Goal: Information Seeking & Learning: Learn about a topic

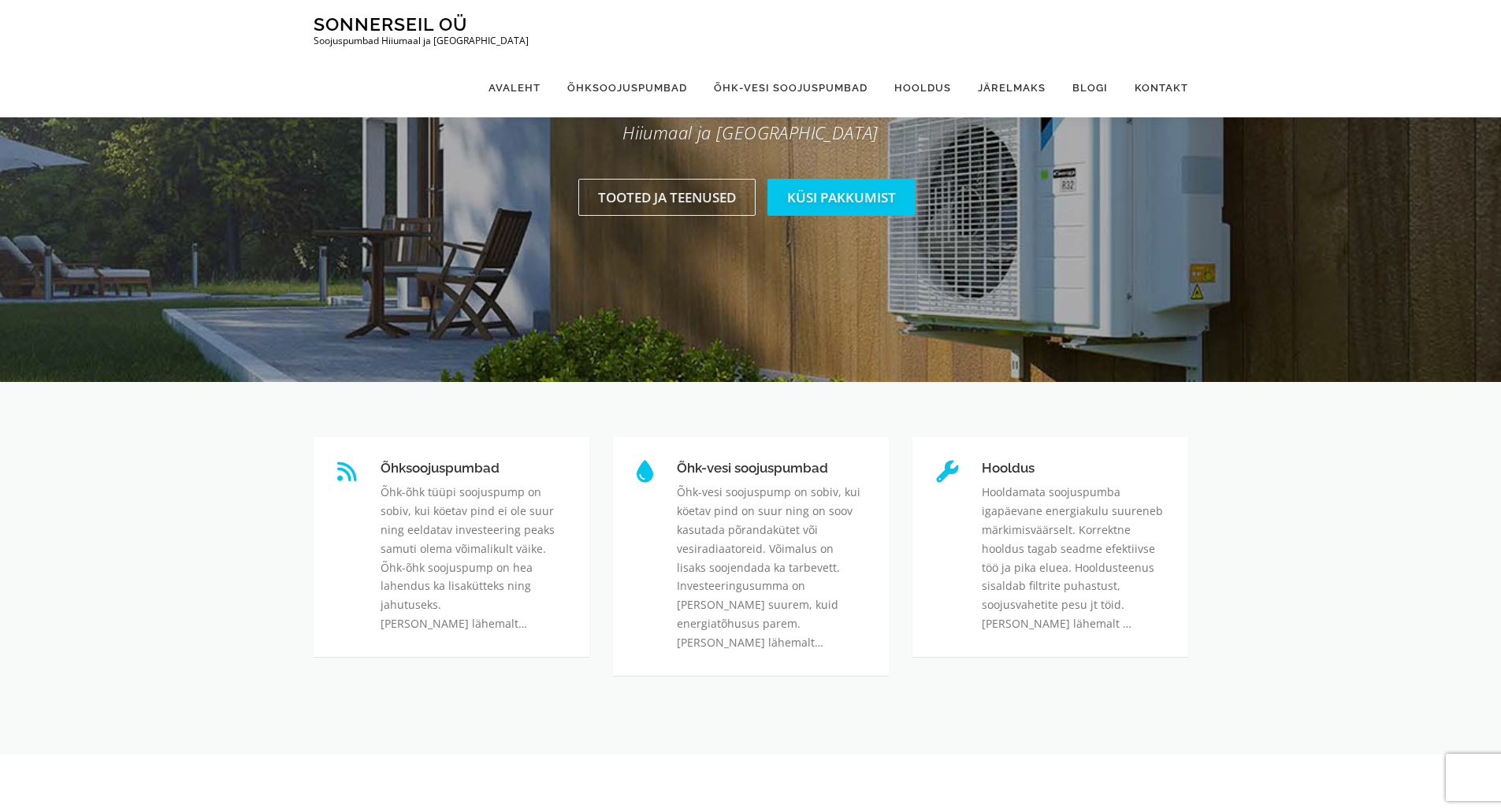
scroll to position [237, 0]
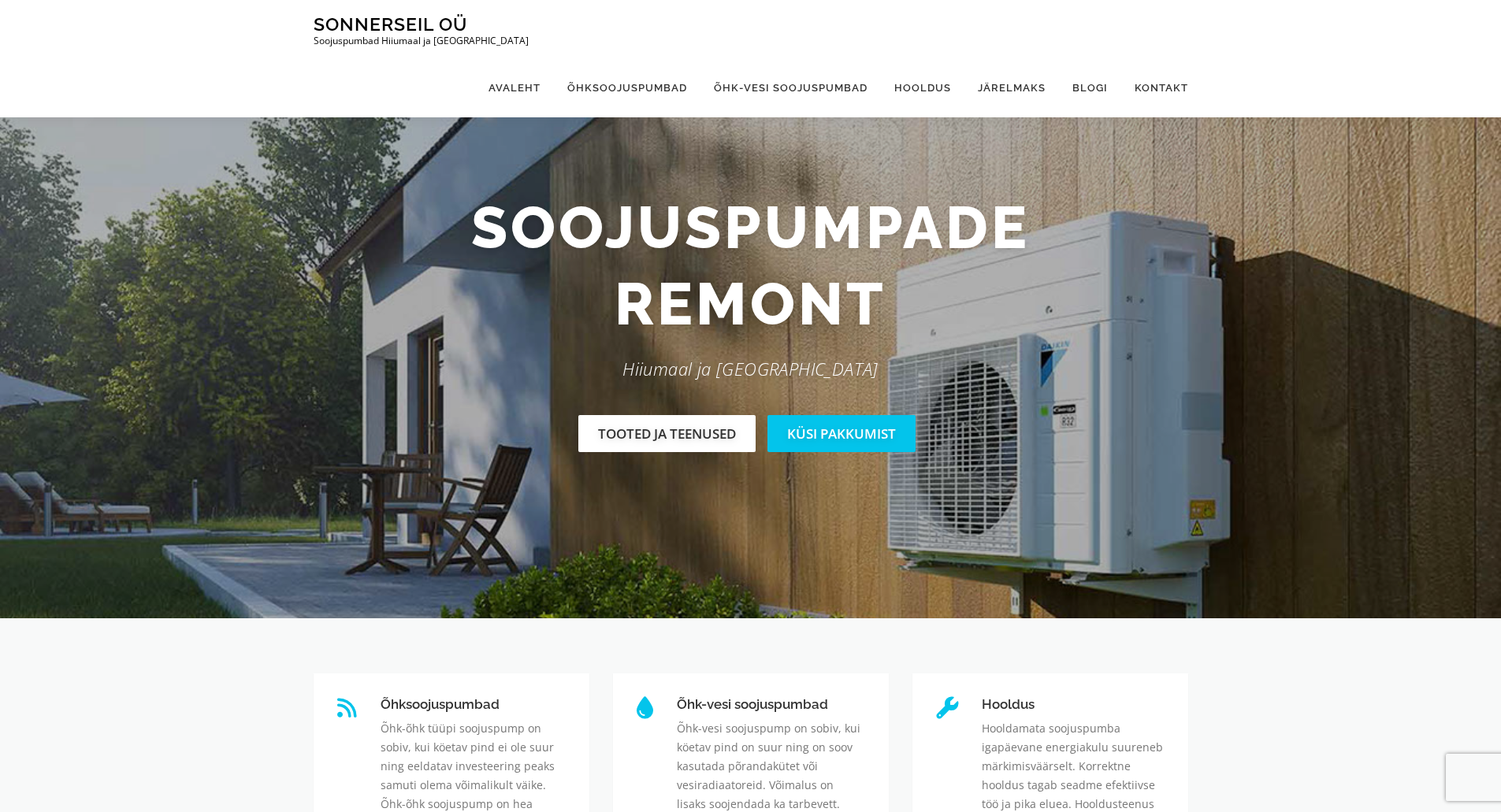
click at [695, 436] on link "Tooted ja teenused" at bounding box center [667, 434] width 178 height 37
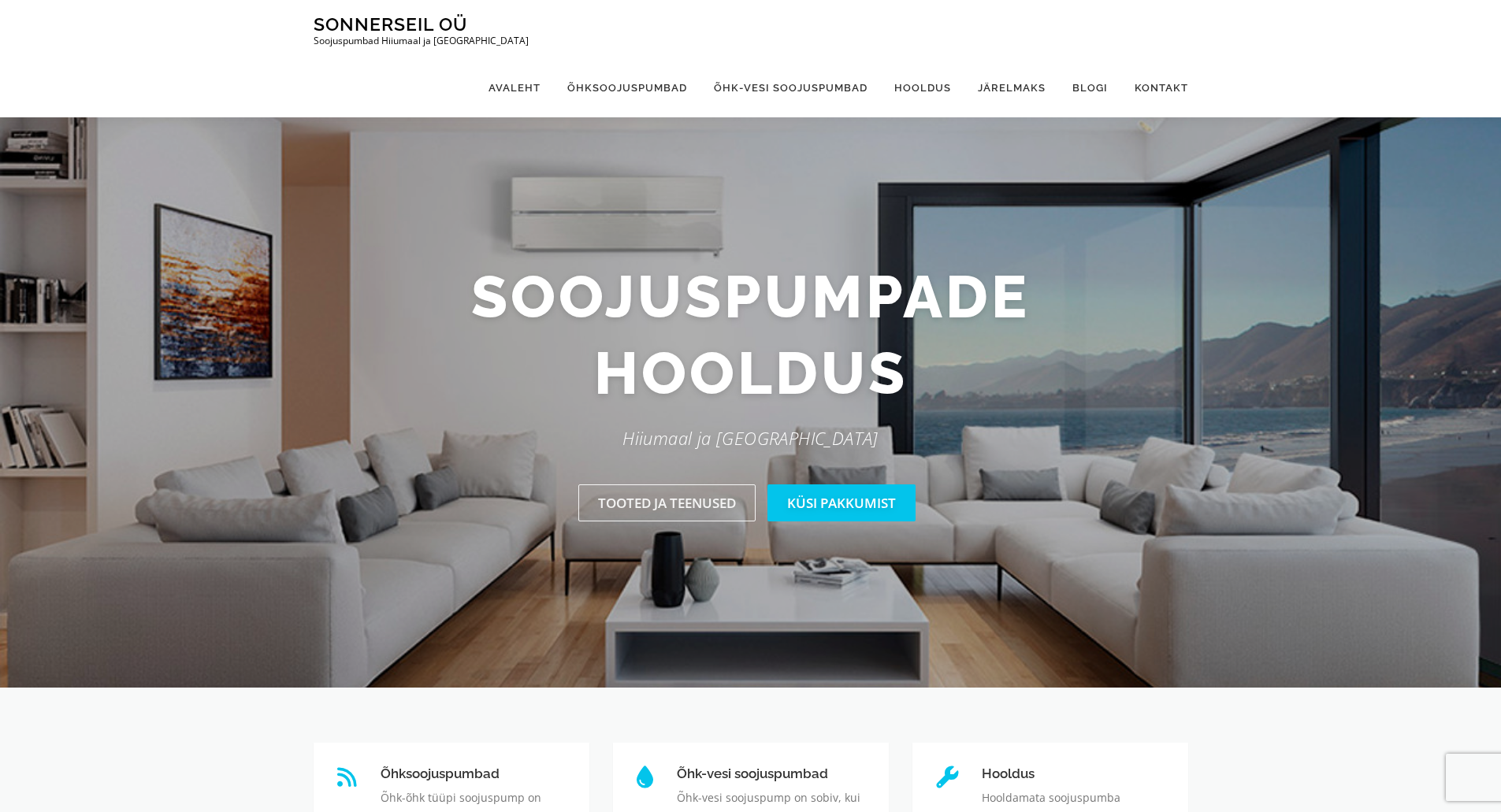
scroll to position [8, 0]
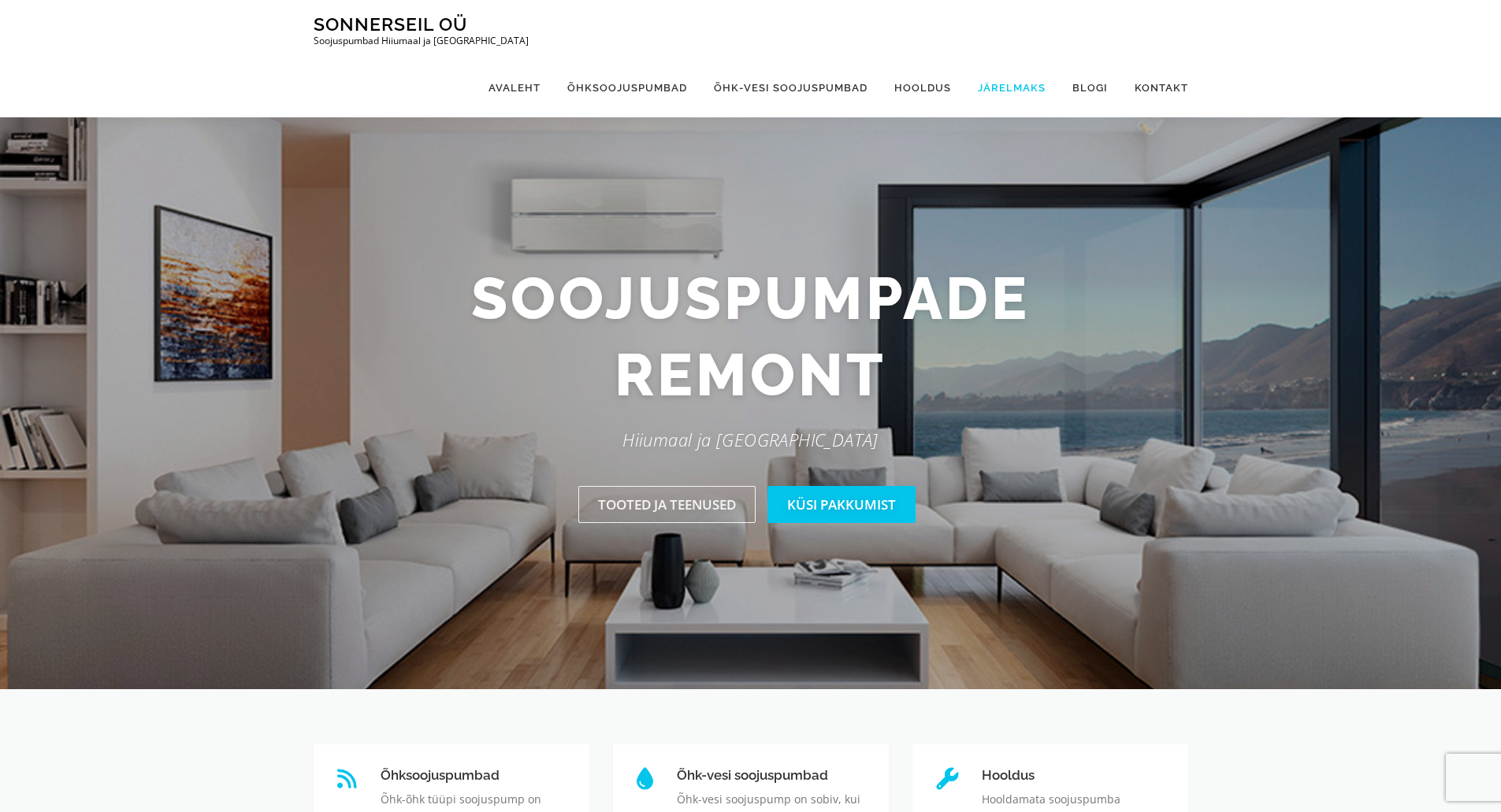
click at [1019, 58] on link "Järelmaks" at bounding box center [1013, 88] width 95 height 59
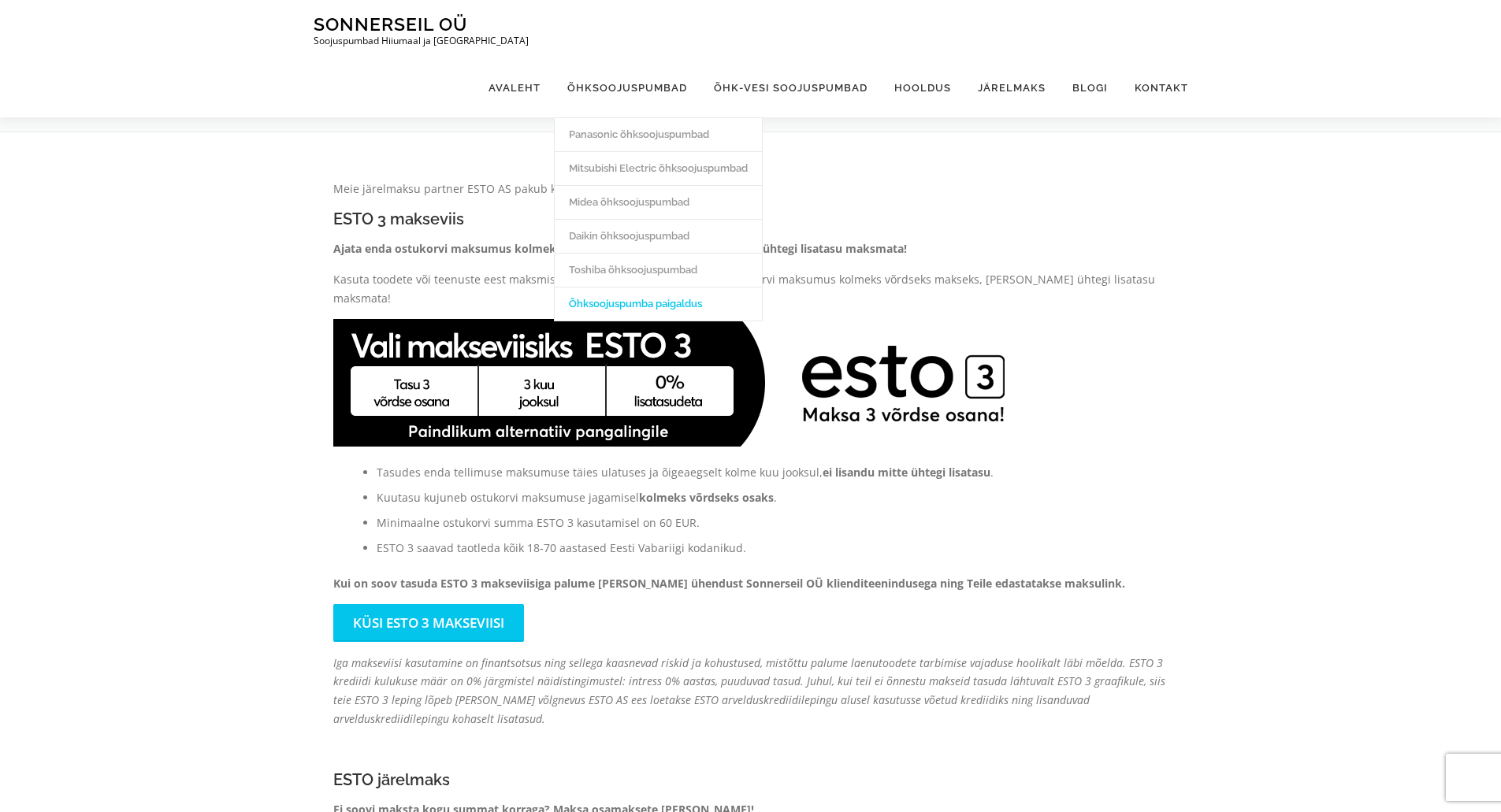
click at [638, 287] on link "Õhksoojuspumba paigaldus" at bounding box center [658, 304] width 207 height 34
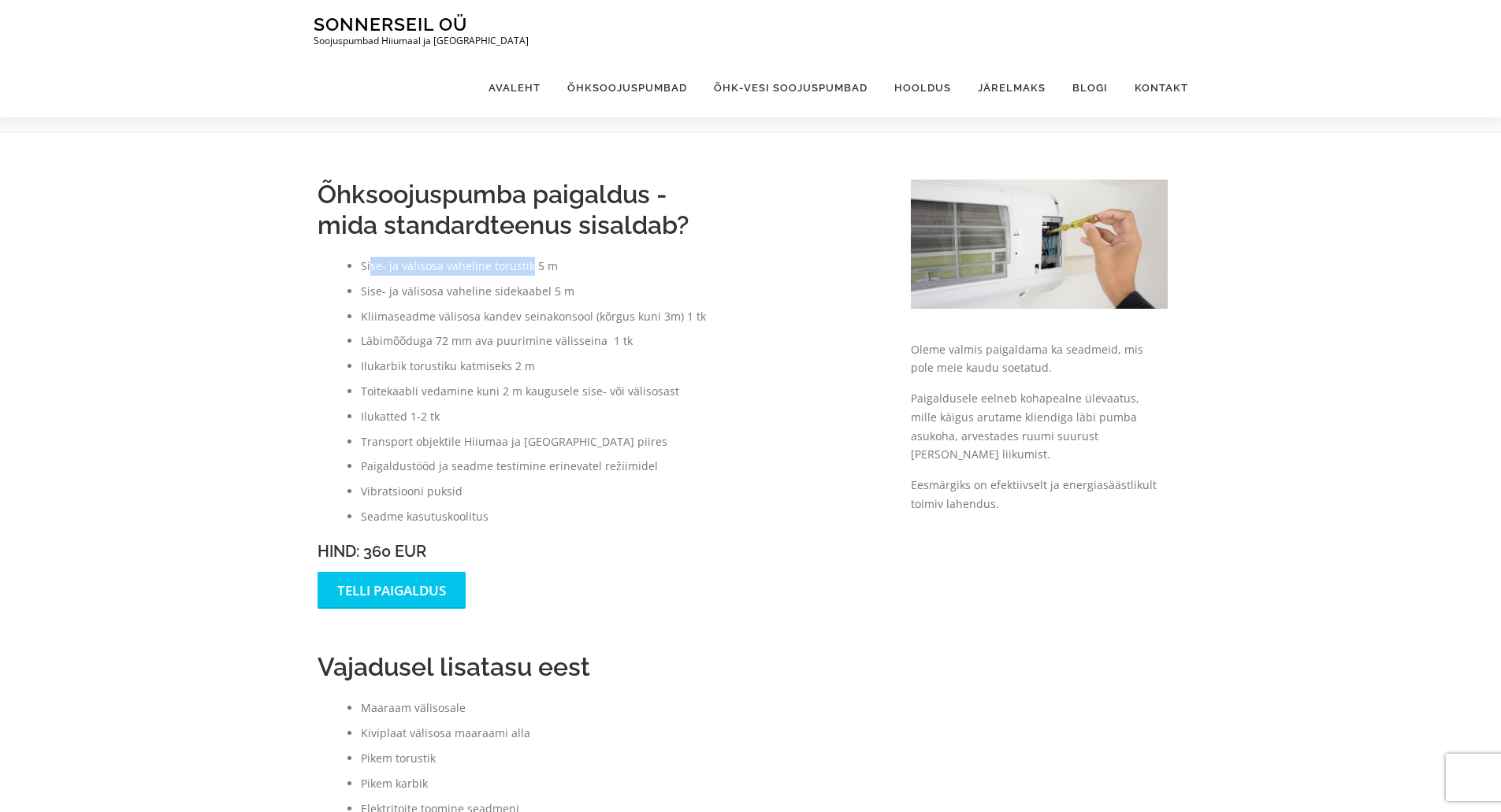
drag, startPoint x: 370, startPoint y: 266, endPoint x: 529, endPoint y: 268, distance: 159.0
click at [529, 268] on li "Sise- ja välisosa vaheline torustik 5 m" at bounding box center [621, 265] width 519 height 19
drag, startPoint x: 368, startPoint y: 295, endPoint x: 571, endPoint y: 290, distance: 203.1
click at [571, 290] on li "Sise- ja välisosa vaheline sidekaabel 5 m" at bounding box center [621, 291] width 519 height 19
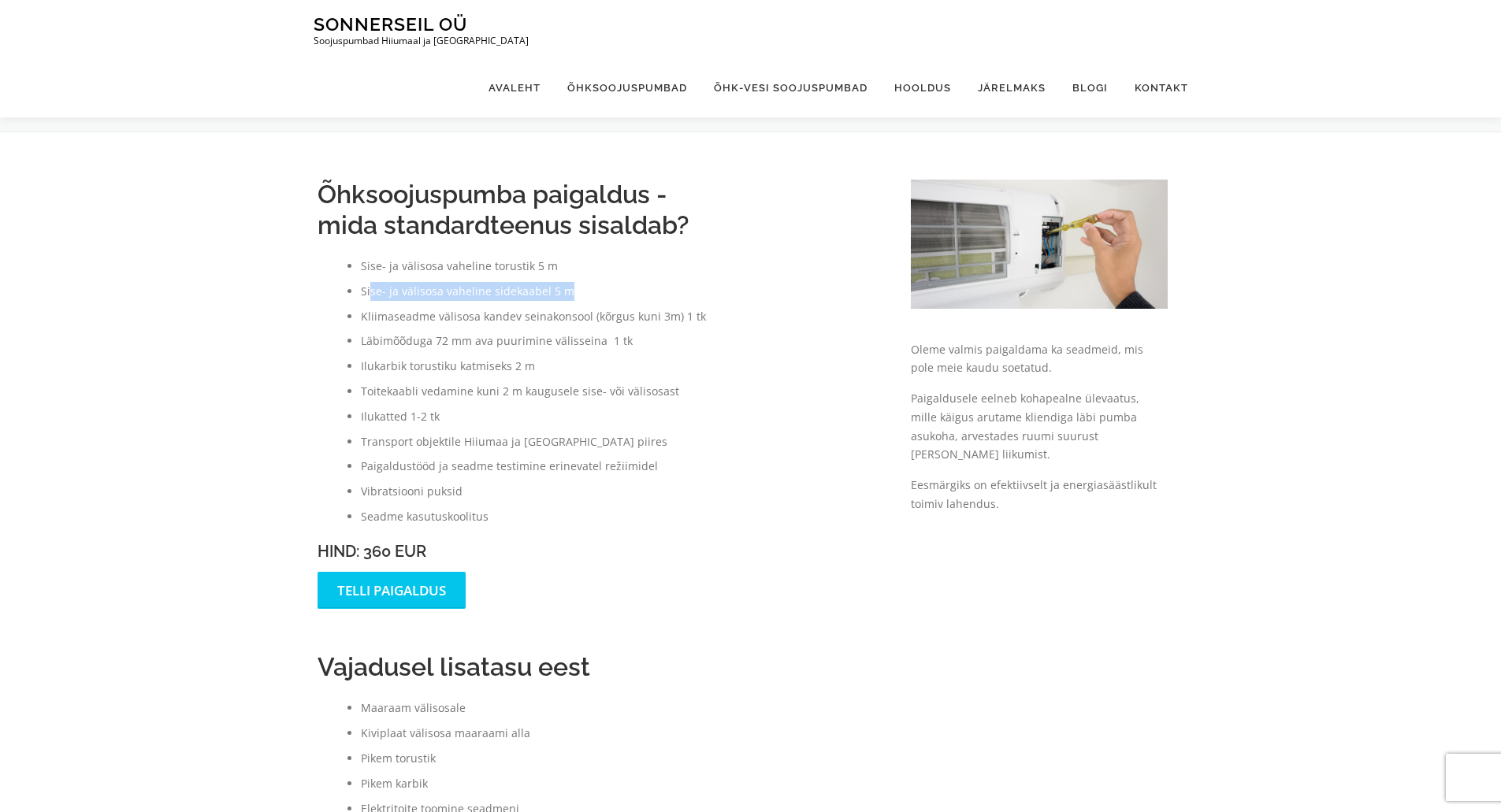
click at [569, 291] on li "Sise- ja välisosa vaheline sidekaabel 5 m" at bounding box center [621, 291] width 519 height 19
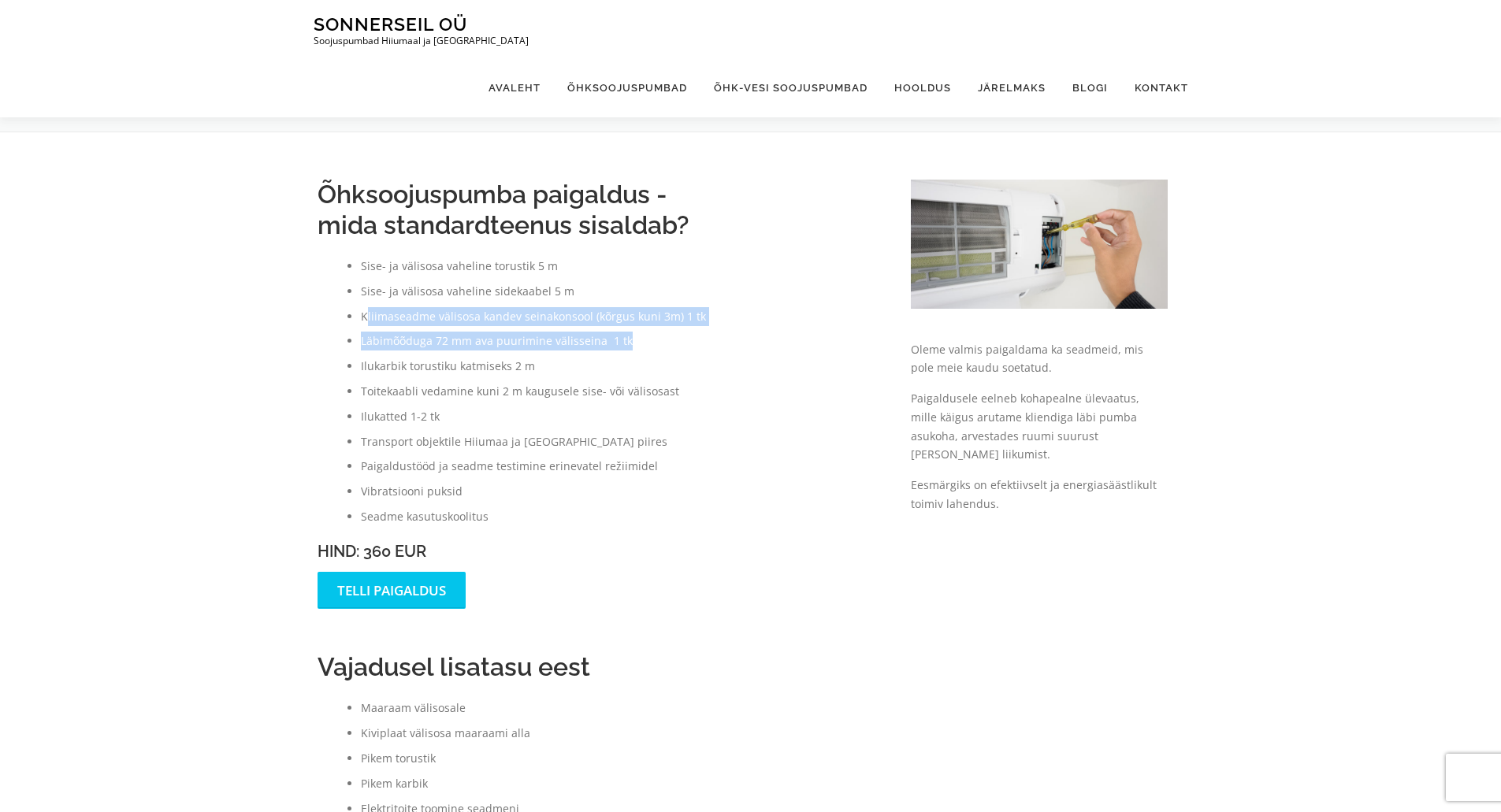
drag, startPoint x: 366, startPoint y: 321, endPoint x: 650, endPoint y: 340, distance: 284.6
click at [650, 340] on ul "Sise- ja välisosa vaheline torustik 5 m Sise- ja välisosa vaheline sidekaabel 5…" at bounding box center [598, 391] width 562 height 269
click at [629, 340] on li "Läbimõõduga 72 mm ava puurimine välisseina 1 tk" at bounding box center [621, 340] width 519 height 19
drag, startPoint x: 436, startPoint y: 342, endPoint x: 521, endPoint y: 339, distance: 85.1
click at [520, 339] on li "Läbimõõduga 72 mm ava puurimine välisseina 1 tk" at bounding box center [621, 340] width 519 height 19
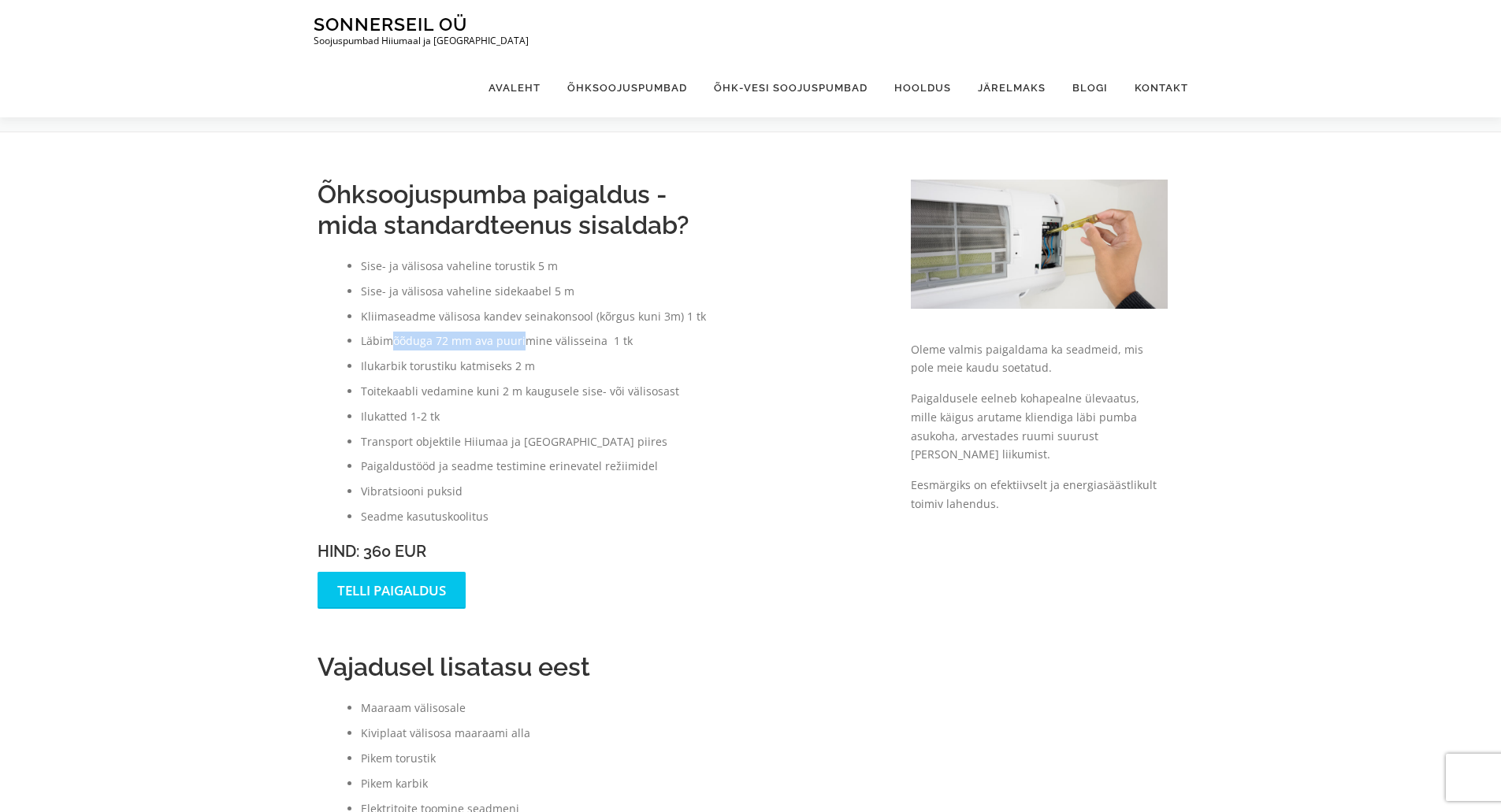
click at [523, 338] on li "Läbimõõduga 72 mm ava puurimine välisseina 1 tk" at bounding box center [621, 340] width 519 height 19
drag, startPoint x: 354, startPoint y: 362, endPoint x: 554, endPoint y: 365, distance: 200.0
click at [554, 365] on ul "Sise- ja välisosa vaheline torustik 5 m Sise- ja välisosa vaheline sidekaabel 5…" at bounding box center [598, 391] width 562 height 269
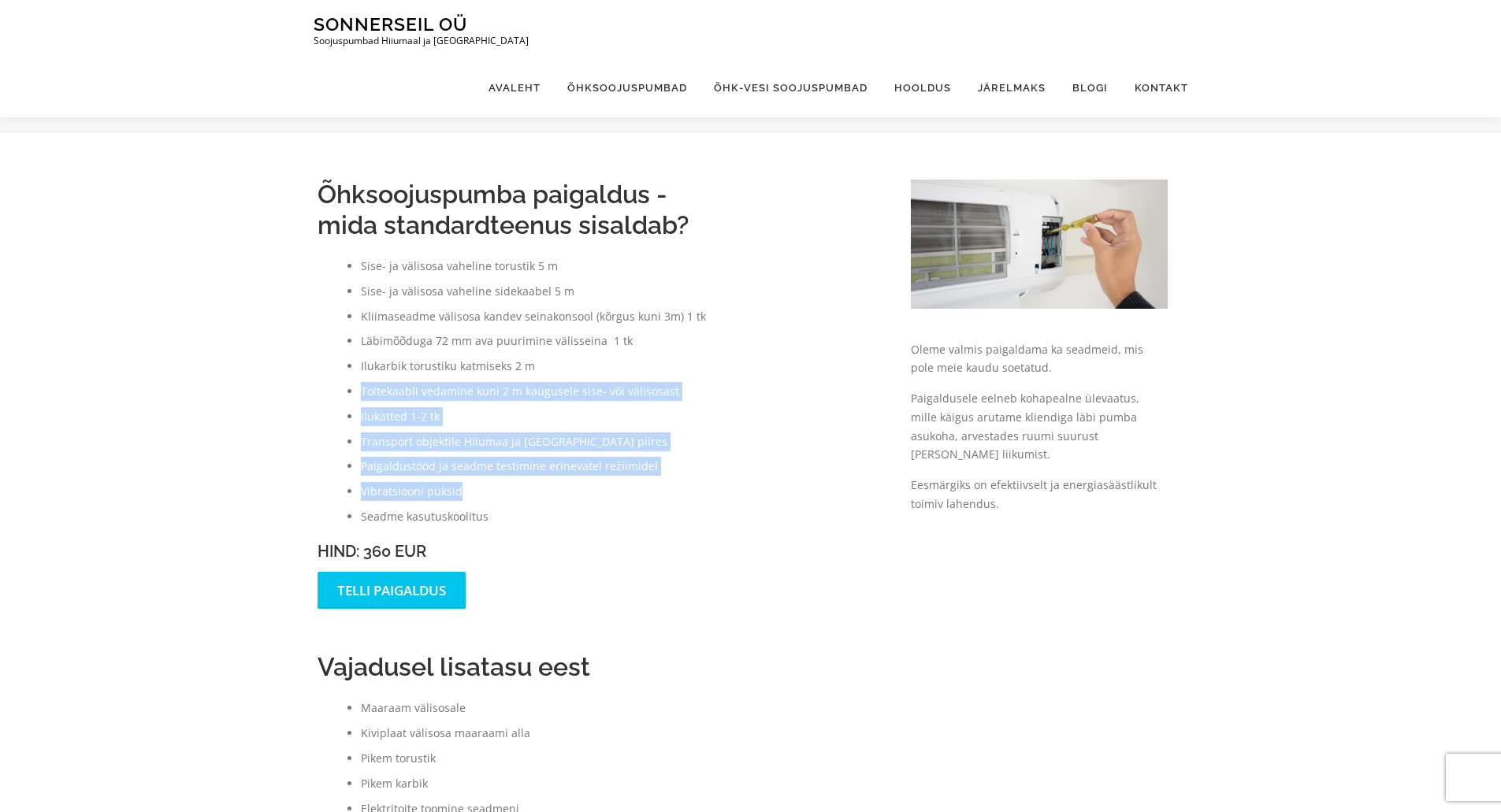
drag, startPoint x: 358, startPoint y: 391, endPoint x: 527, endPoint y: 490, distance: 195.9
click at [531, 490] on ul "Sise- ja välisosa vaheline torustik 5 m Sise- ja välisosa vaheline sidekaabel 5…" at bounding box center [598, 391] width 562 height 269
click at [523, 490] on li "Vibratsiooni puksid" at bounding box center [621, 491] width 519 height 19
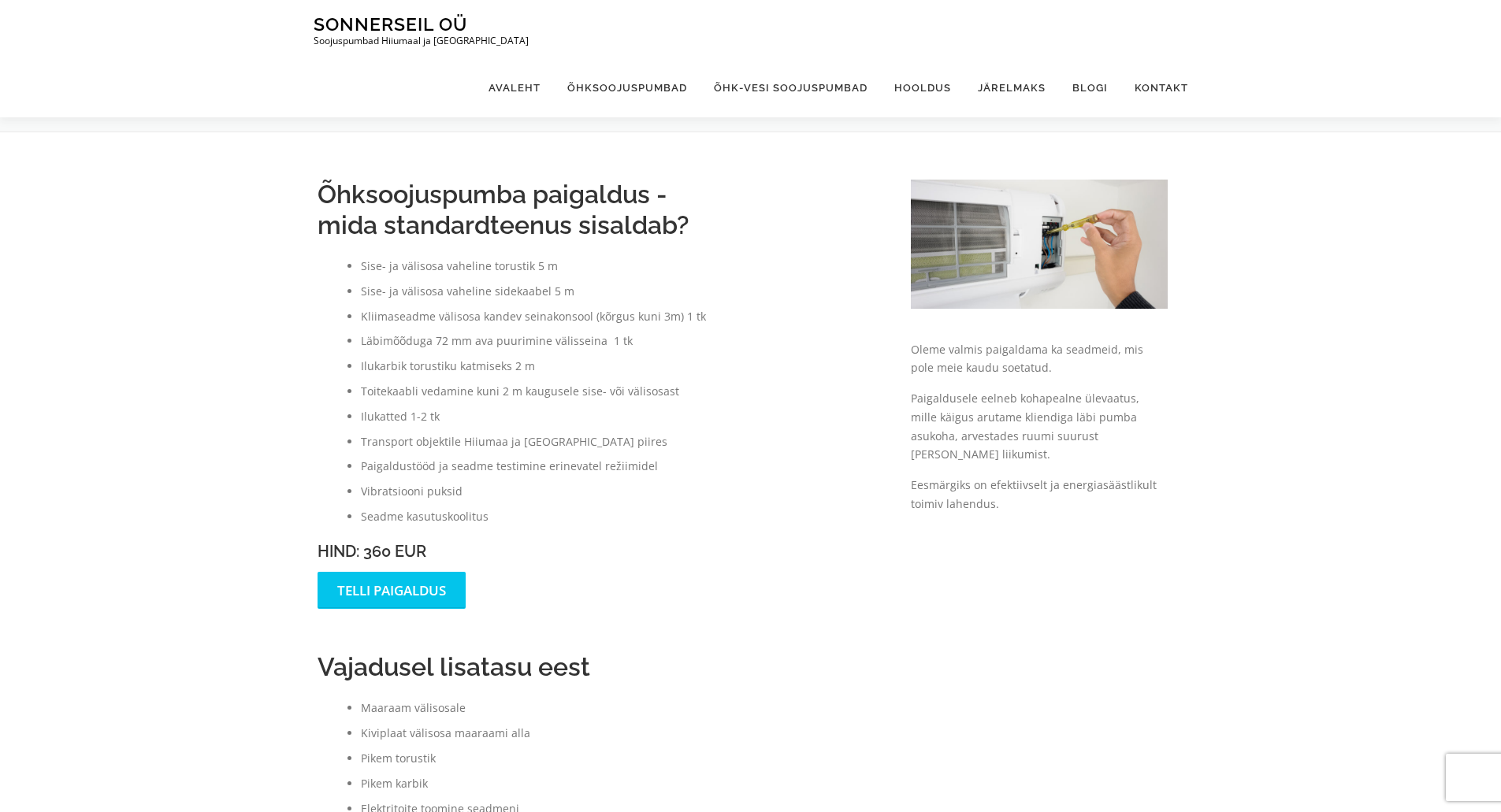
scroll to position [79, 0]
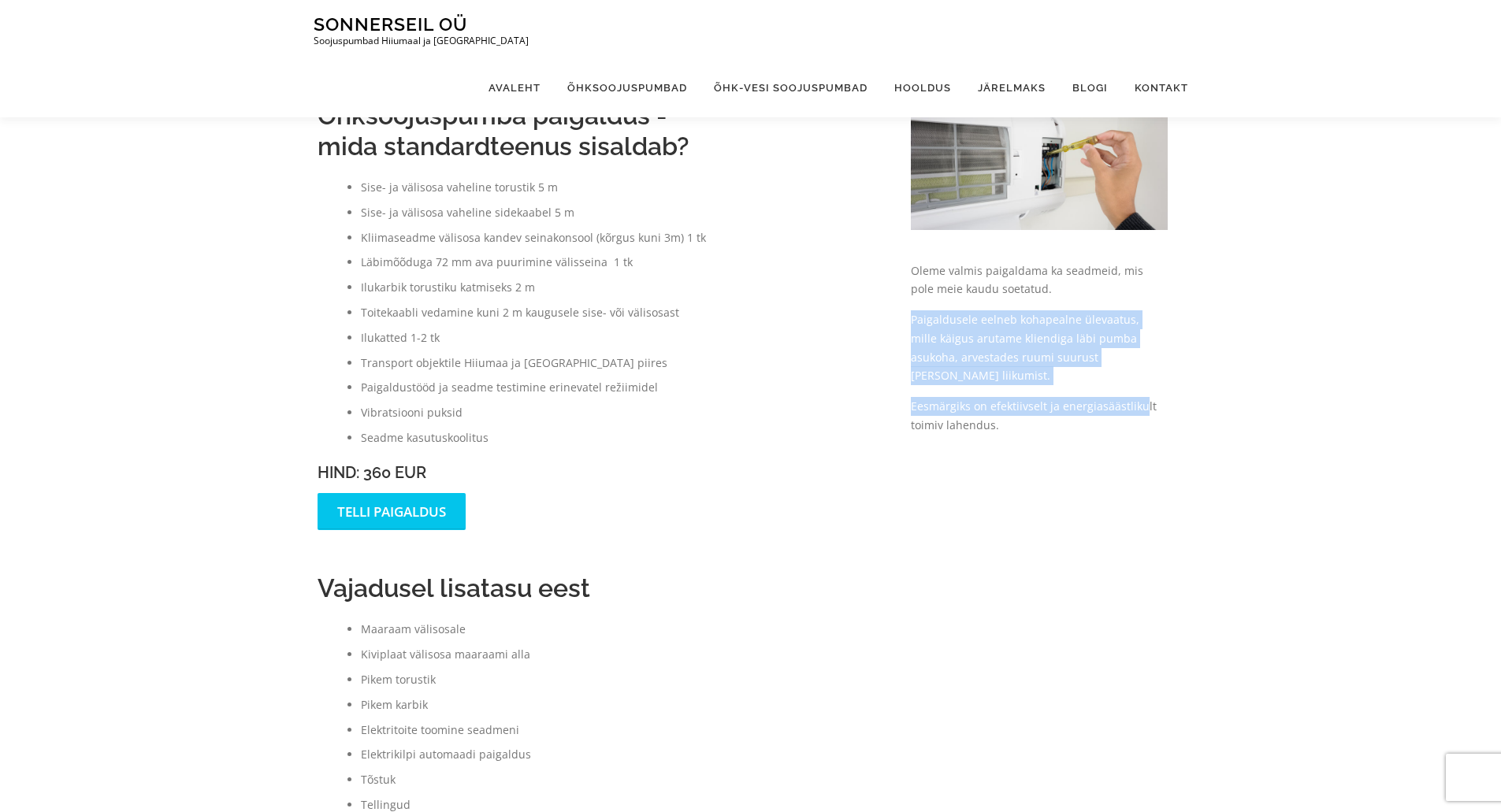
drag, startPoint x: 909, startPoint y: 319, endPoint x: 1137, endPoint y: 398, distance: 241.3
click at [1140, 396] on div "Oleme valmis paigaldama ka seadmeid, mis pole meie kaudu soetatud. Paigaldusele…" at bounding box center [1039, 354] width 289 height 217
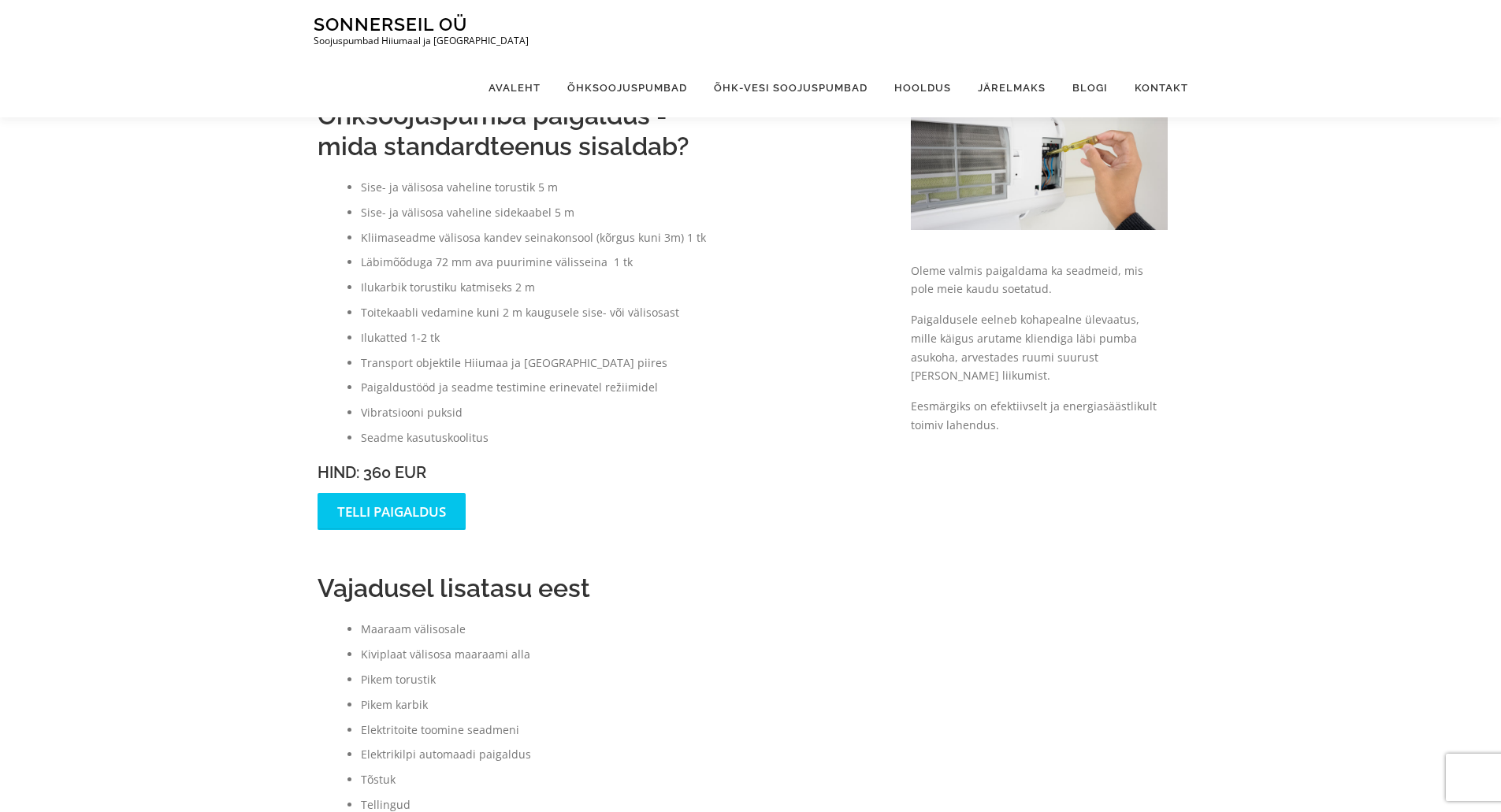
click at [1135, 399] on p "Eesmärgiks on efektiivselt ja energiasäästlikult toimiv lahendus." at bounding box center [1039, 416] width 258 height 37
drag, startPoint x: 926, startPoint y: 382, endPoint x: 1096, endPoint y: 378, distance: 170.0
click at [1096, 398] on p "Eesmärgiks on efektiivselt ja energiasäästlikult toimiv lahendus." at bounding box center [1039, 416] width 258 height 37
click at [1035, 408] on p "Eesmärgiks on efektiivselt ja energiasäästlikult toimiv lahendus." at bounding box center [1039, 416] width 258 height 37
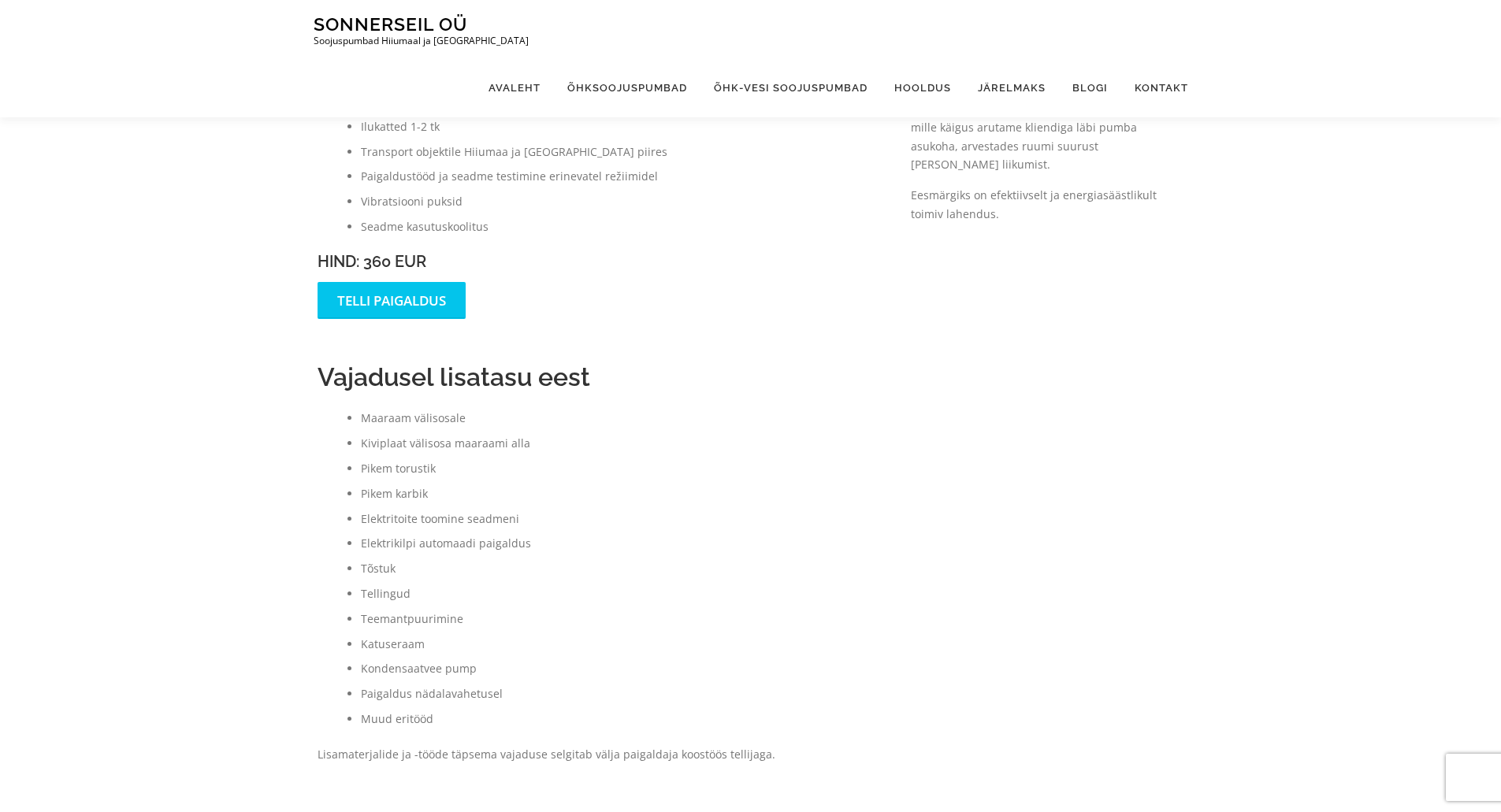
scroll to position [394, 0]
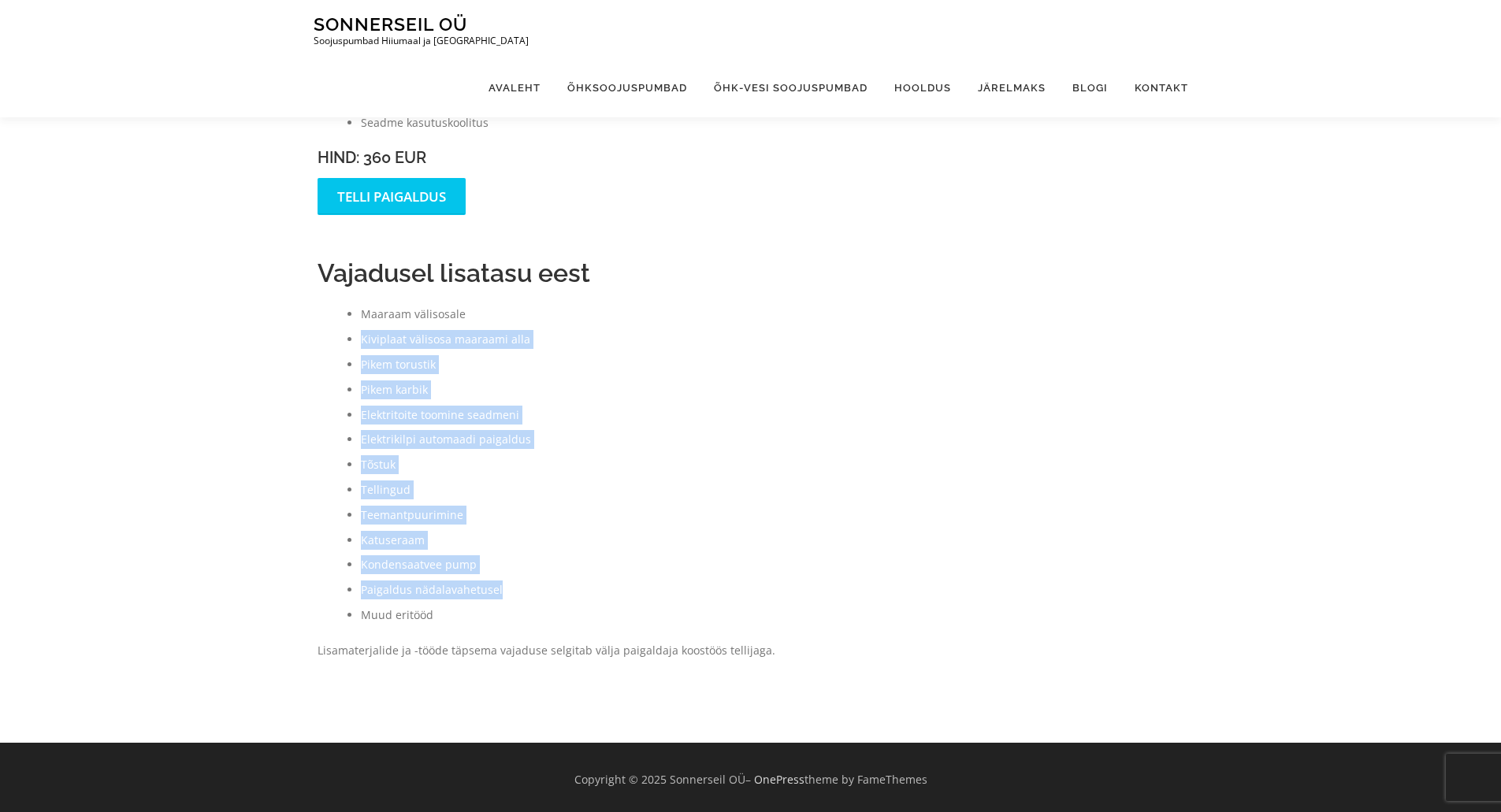
drag, startPoint x: 358, startPoint y: 338, endPoint x: 502, endPoint y: 594, distance: 293.7
click at [502, 594] on ul "Maaraam välisosale Kiviplaat välisosa maaraami alla Pikem torustik Pikem karbik…" at bounding box center [598, 464] width 562 height 319
click at [501, 593] on li "Paigaldus nädalavahetusel" at bounding box center [621, 590] width 519 height 19
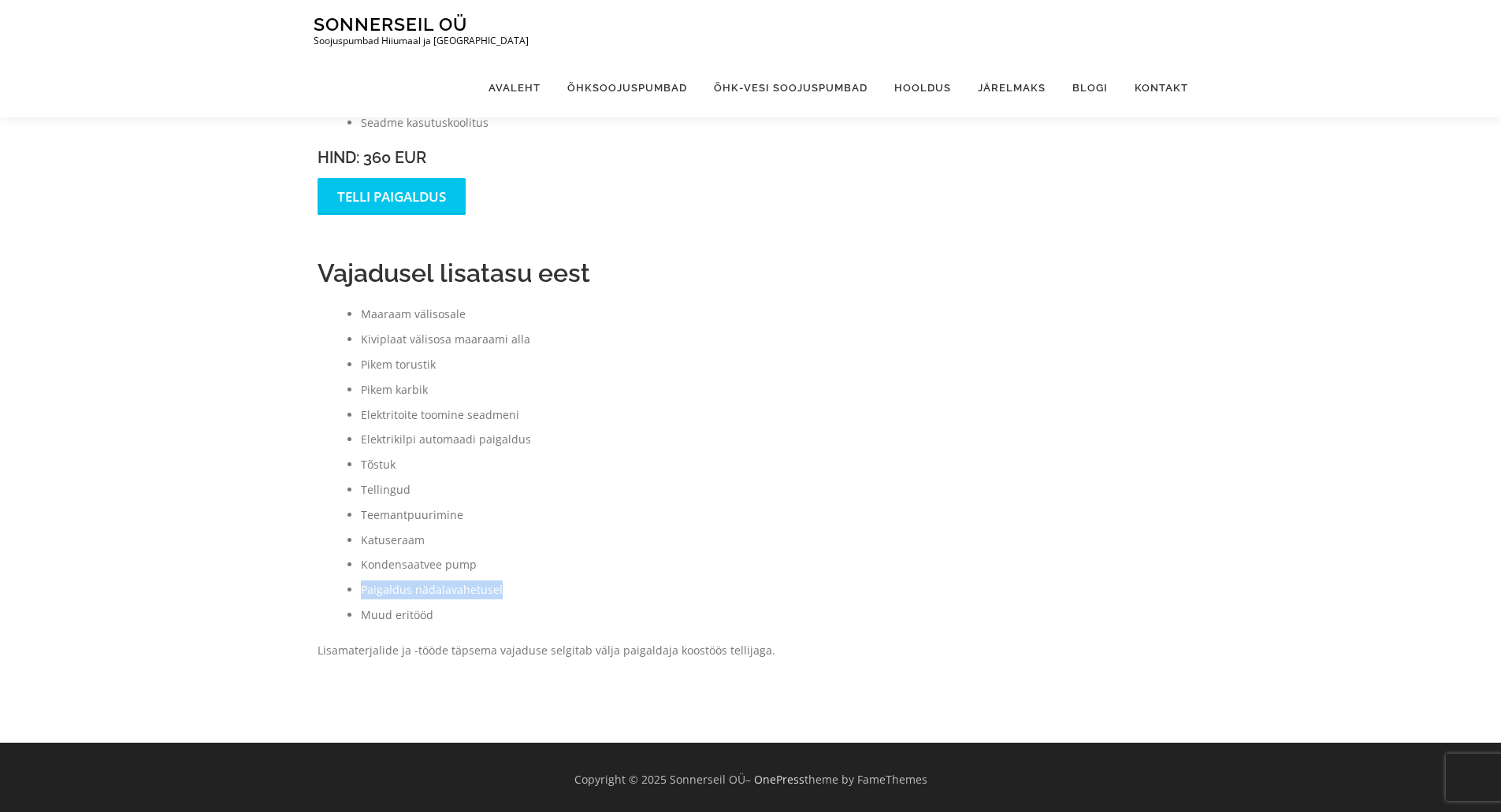
drag, startPoint x: 358, startPoint y: 592, endPoint x: 506, endPoint y: 589, distance: 148.0
click at [506, 589] on ul "Maaraam välisosale Kiviplaat välisosa maaraami alla Pikem torustik Pikem karbik…" at bounding box center [598, 464] width 562 height 319
click at [506, 589] on li "Paigaldus nädalavahetusel" at bounding box center [621, 590] width 519 height 19
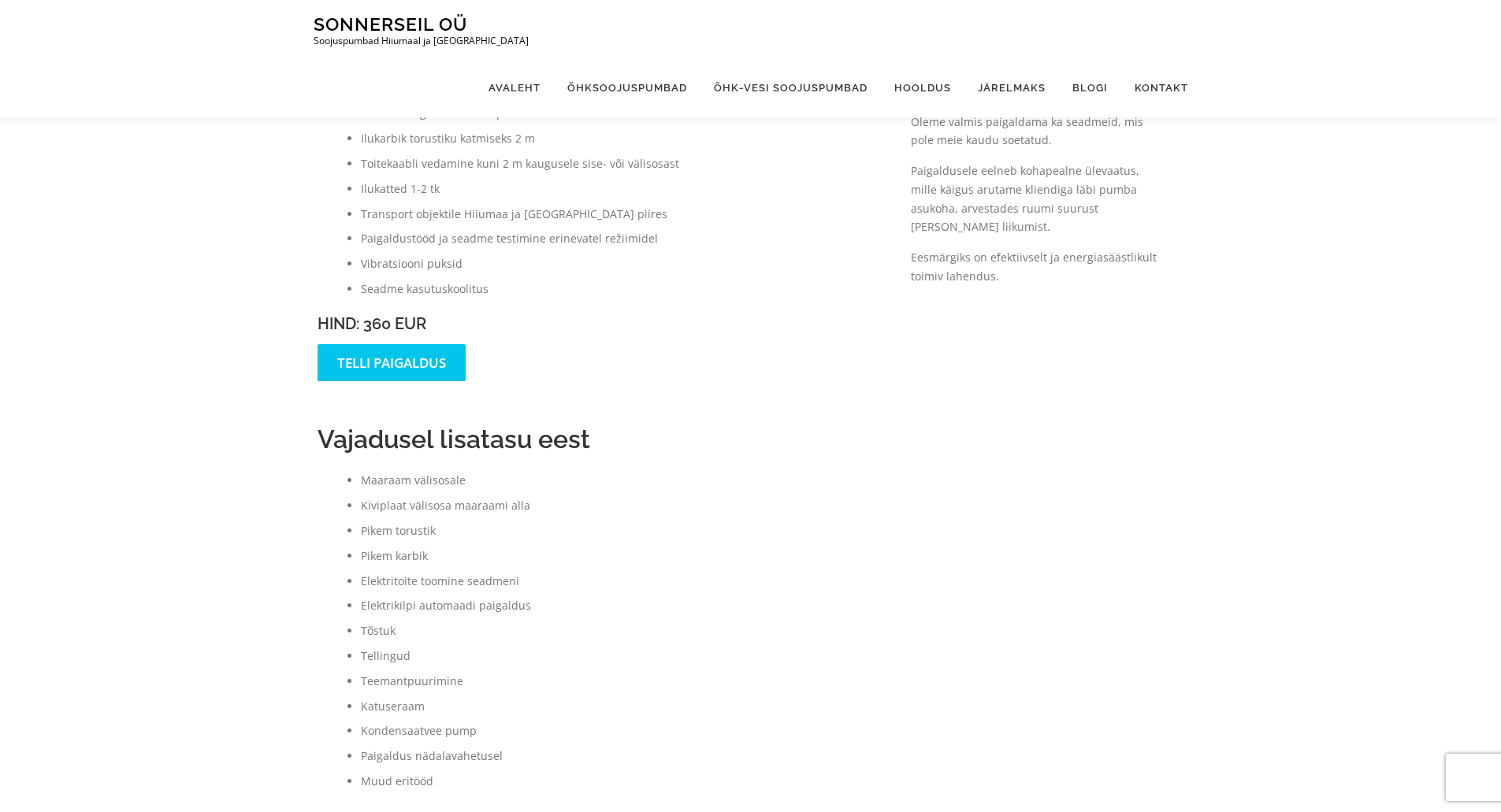
scroll to position [0, 0]
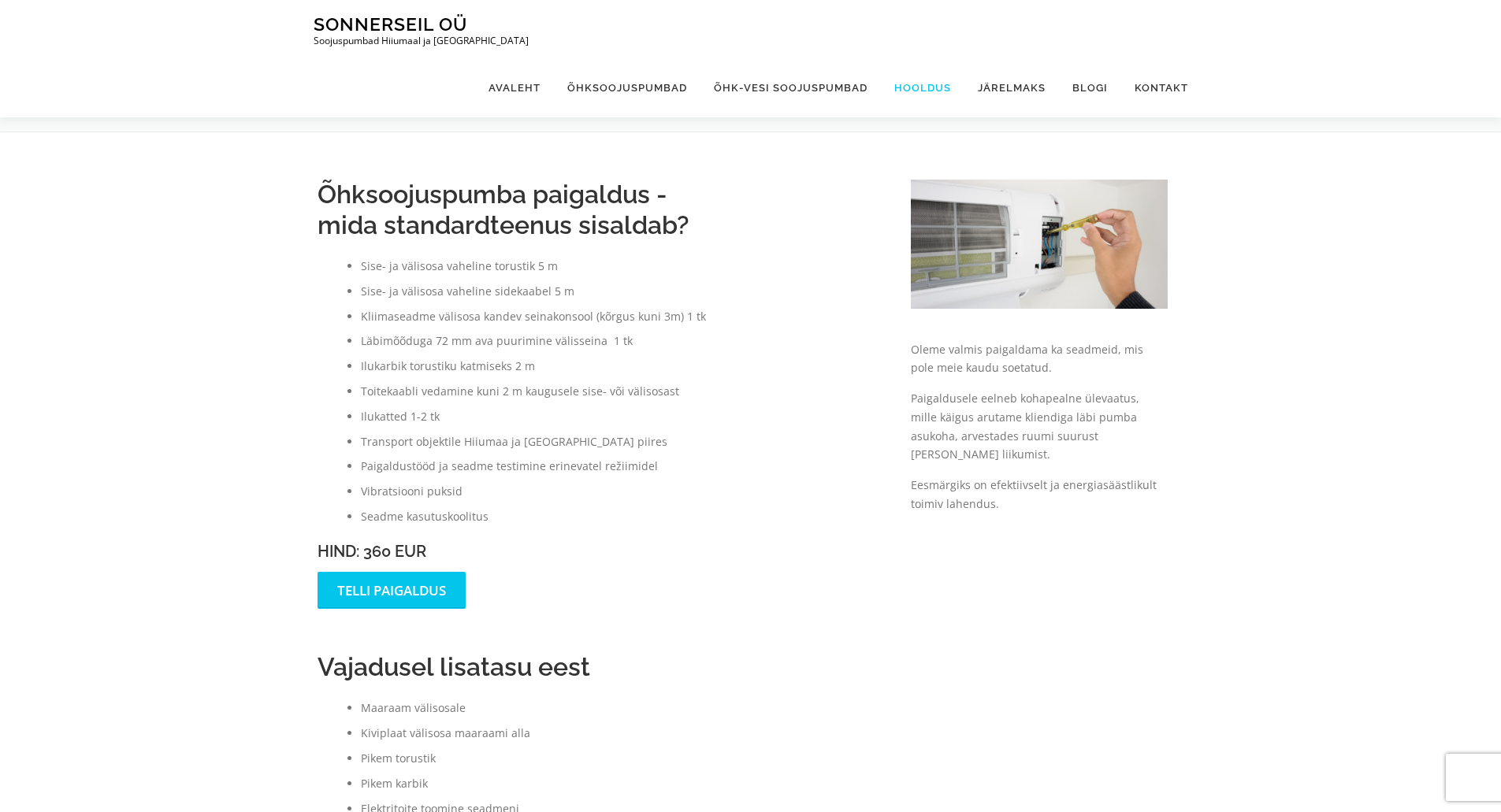
click at [913, 58] on link "Hooldus" at bounding box center [923, 88] width 84 height 59
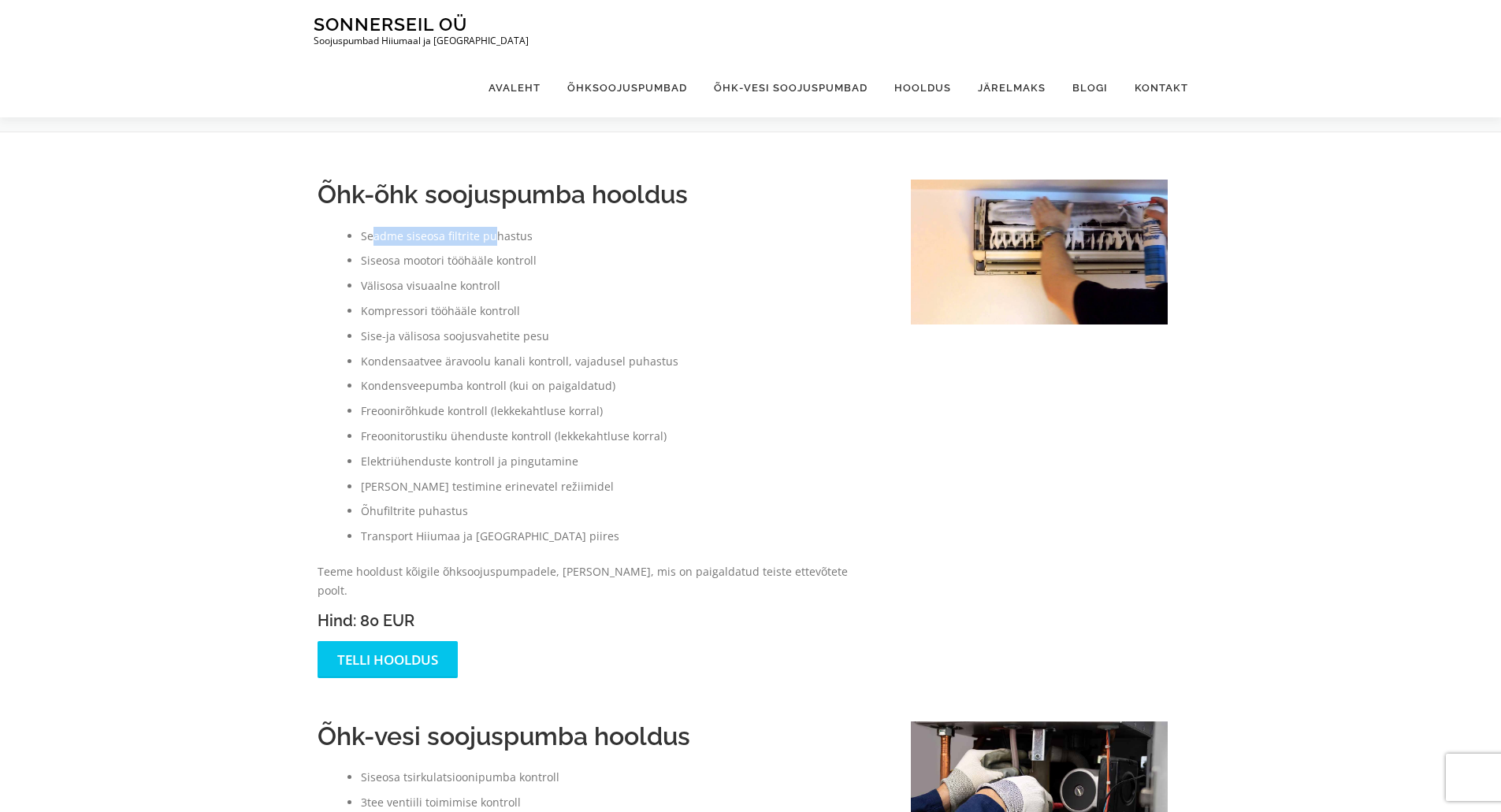
drag, startPoint x: 372, startPoint y: 236, endPoint x: 491, endPoint y: 236, distance: 119.0
click at [491, 236] on li "Seadme siseosa filtrite puhastus" at bounding box center [621, 236] width 519 height 19
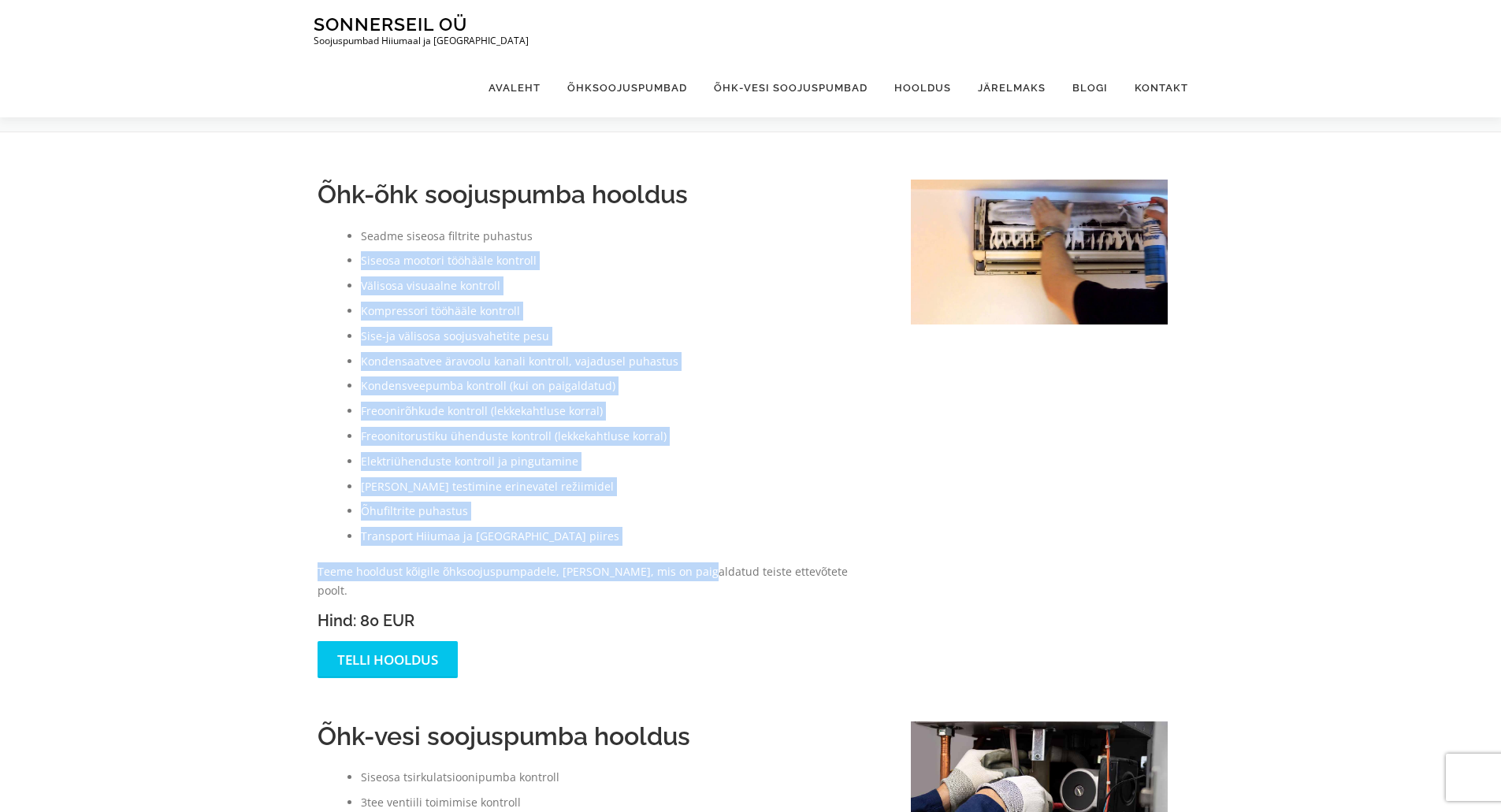
drag, startPoint x: 354, startPoint y: 264, endPoint x: 687, endPoint y: 571, distance: 452.9
click at [687, 571] on div "Õhk-õhk soojuspumba hooldus Seadme siseosa filtrite puhastus Siseosa mootori tö…" at bounding box center [598, 429] width 562 height 499
click at [687, 571] on p "Teeme hooldust kõigile õhksoojuspumpadele, ka neile, mis on paigaldatud teiste …" at bounding box center [598, 581] width 562 height 37
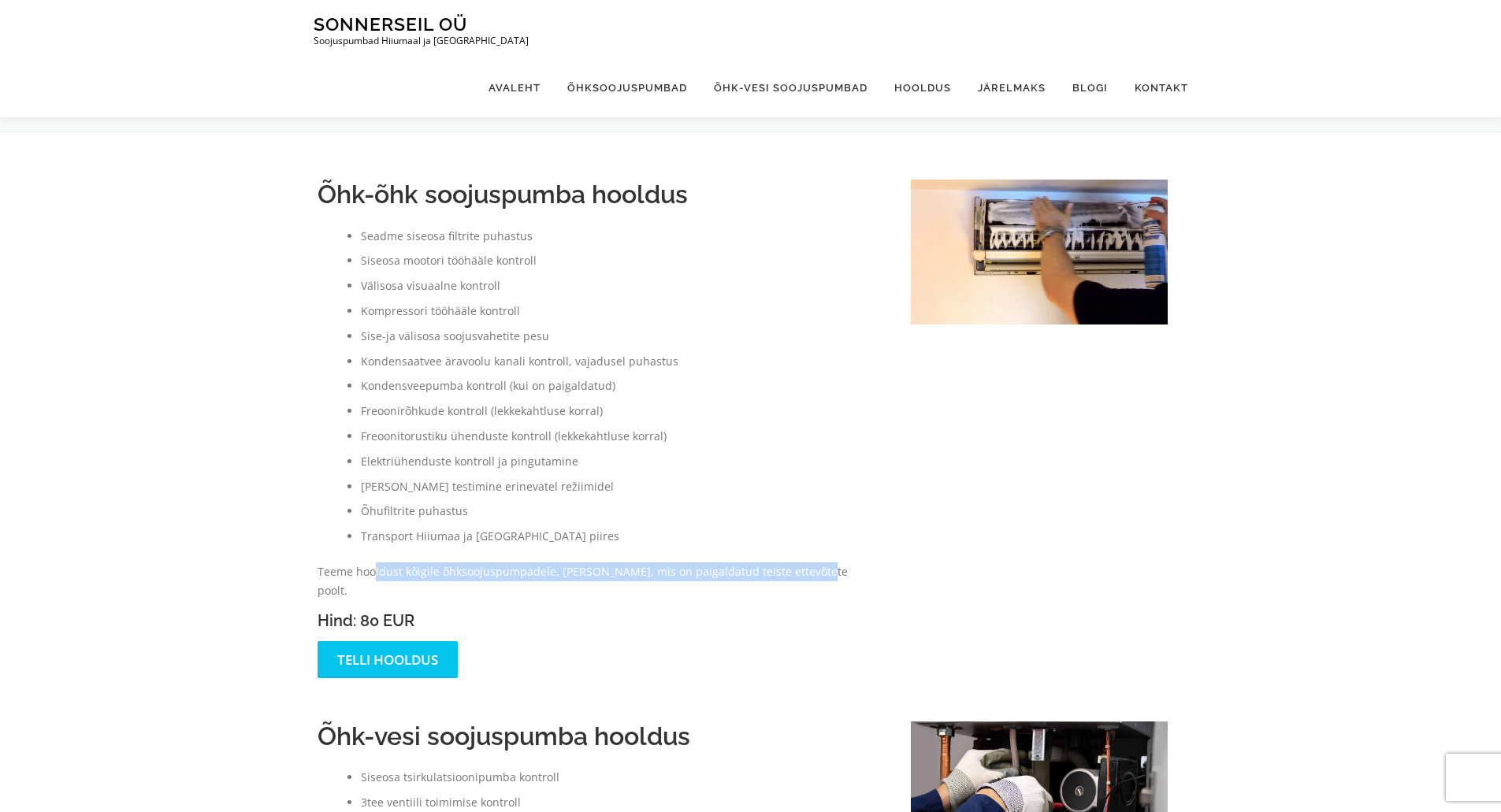
drag, startPoint x: 376, startPoint y: 573, endPoint x: 800, endPoint y: 571, distance: 424.0
click at [800, 571] on p "Teeme hooldust kõigile õhksoojuspumpadele, ka neile, mis on paigaldatud teiste …" at bounding box center [598, 581] width 562 height 37
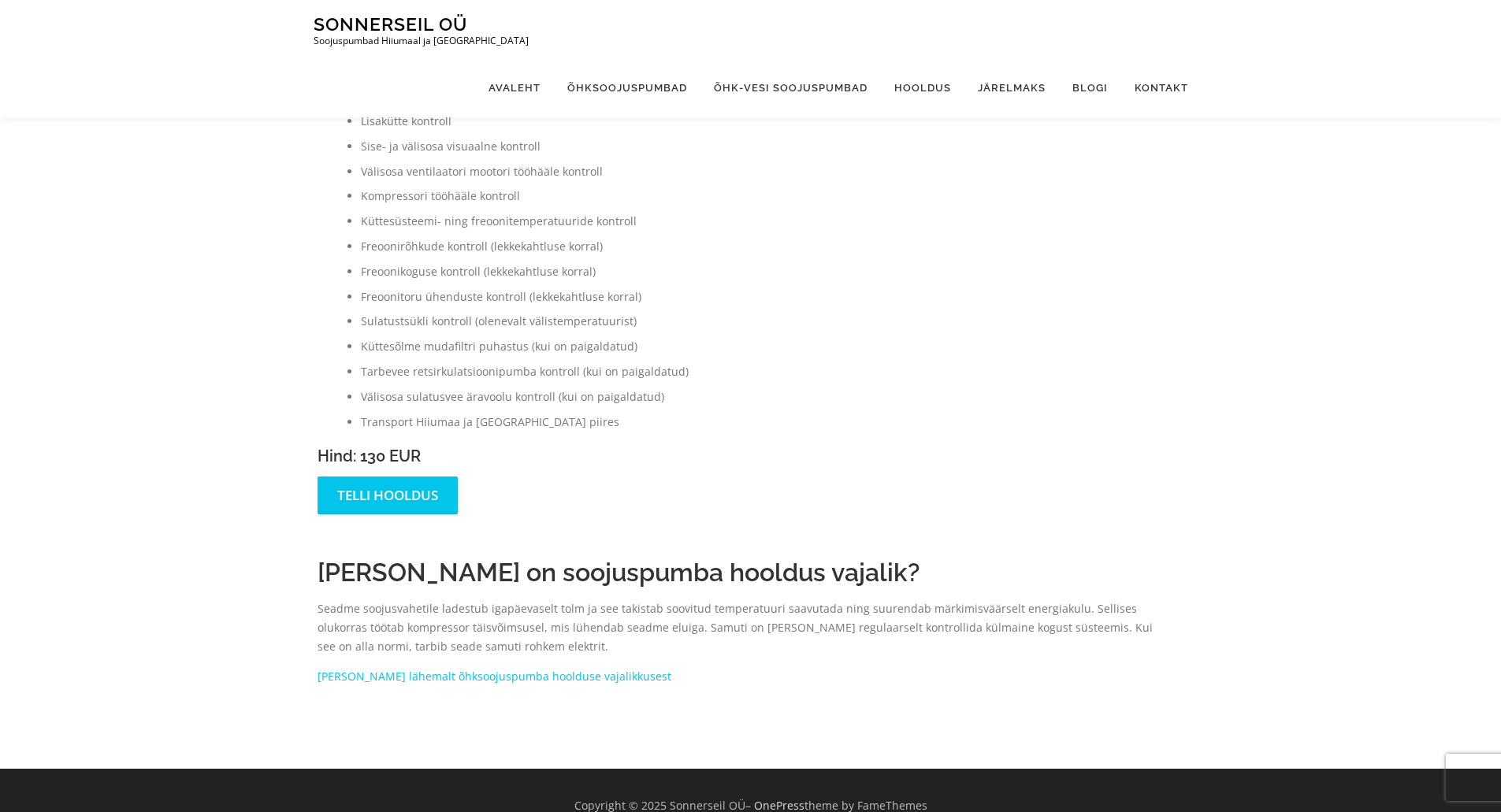
scroll to position [819, 0]
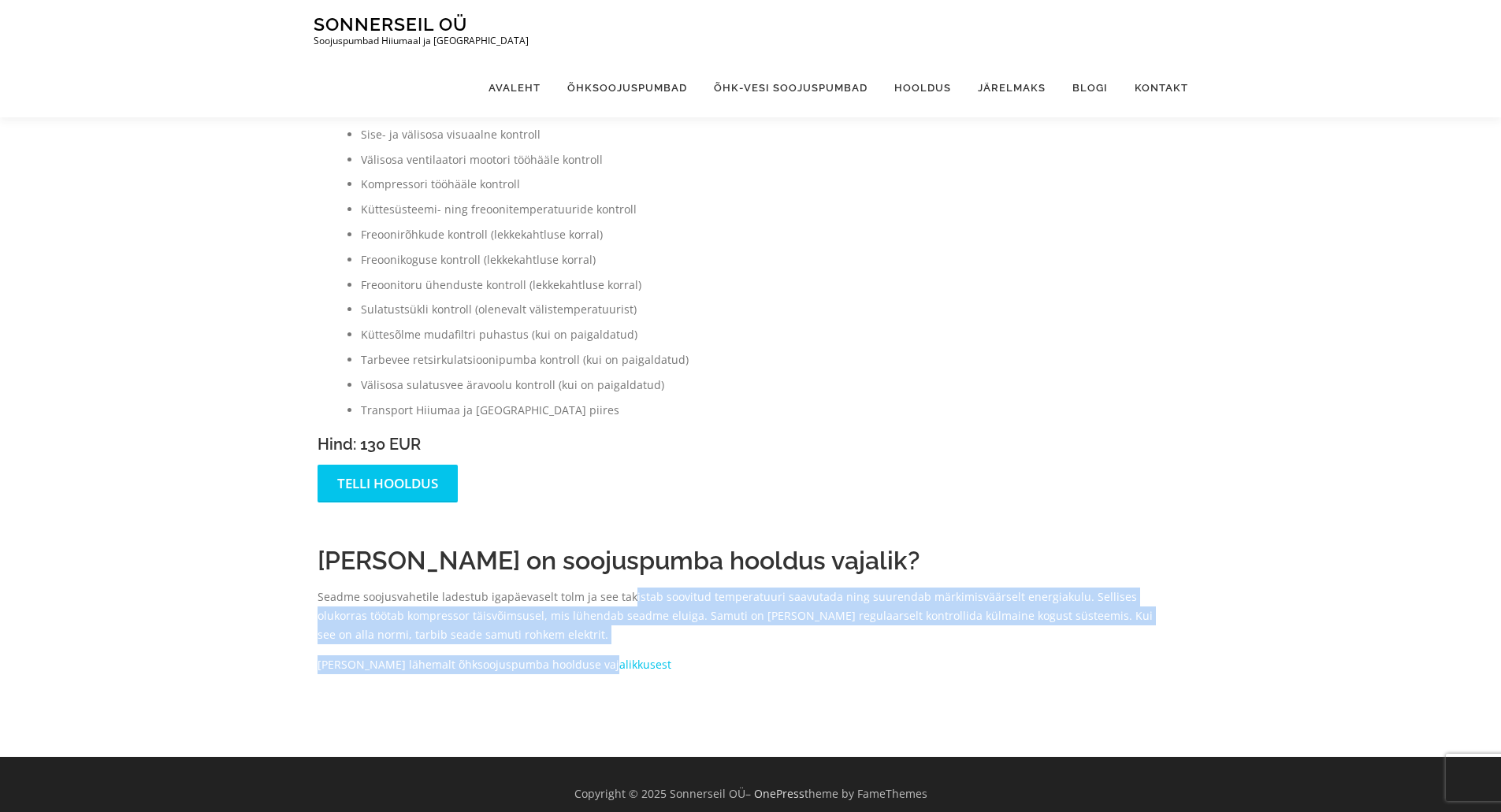
drag, startPoint x: 327, startPoint y: 581, endPoint x: 627, endPoint y: 577, distance: 300.0
click at [627, 577] on div "Õhk-õhk soojuspumba hooldus Seadme siseosa filtrite puhastus Siseosa mootori tö…" at bounding box center [750, 36] width 1501 height 1444
click at [626, 588] on p "Seadme soojusvahetile ladestub igapäevaselt tolm ja see takistab soovitud tempe…" at bounding box center [743, 616] width 852 height 56
drag, startPoint x: 549, startPoint y: 579, endPoint x: 949, endPoint y: 625, distance: 402.6
click at [949, 625] on p "Seadme soojusvahetile ladestub igapäevaselt tolm ja see takistab soovitud tempe…" at bounding box center [743, 616] width 852 height 56
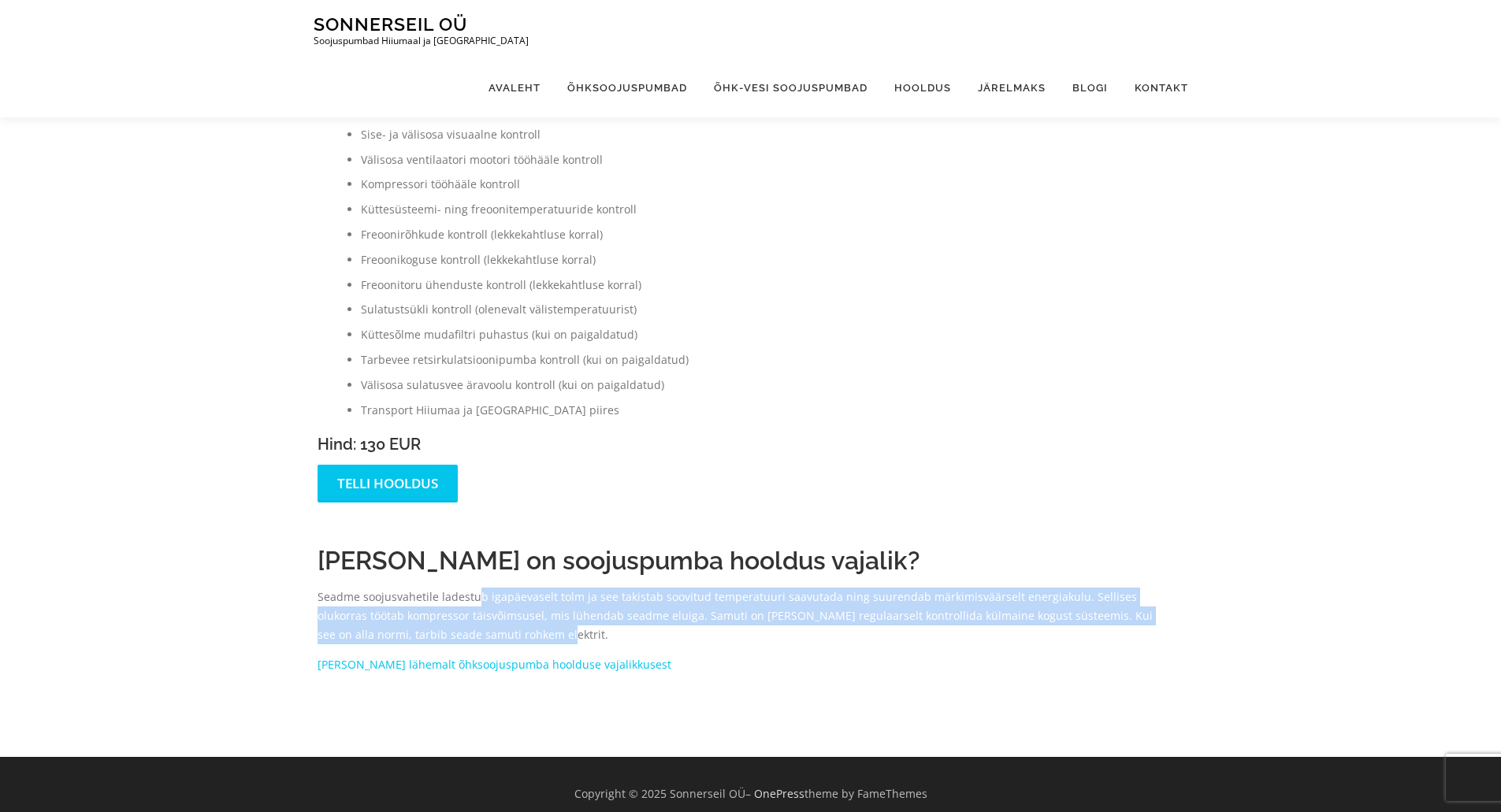
click at [788, 622] on p "Seadme soojusvahetile ladestub igapäevaselt tolm ja see takistab soovitud tempe…" at bounding box center [743, 616] width 852 height 56
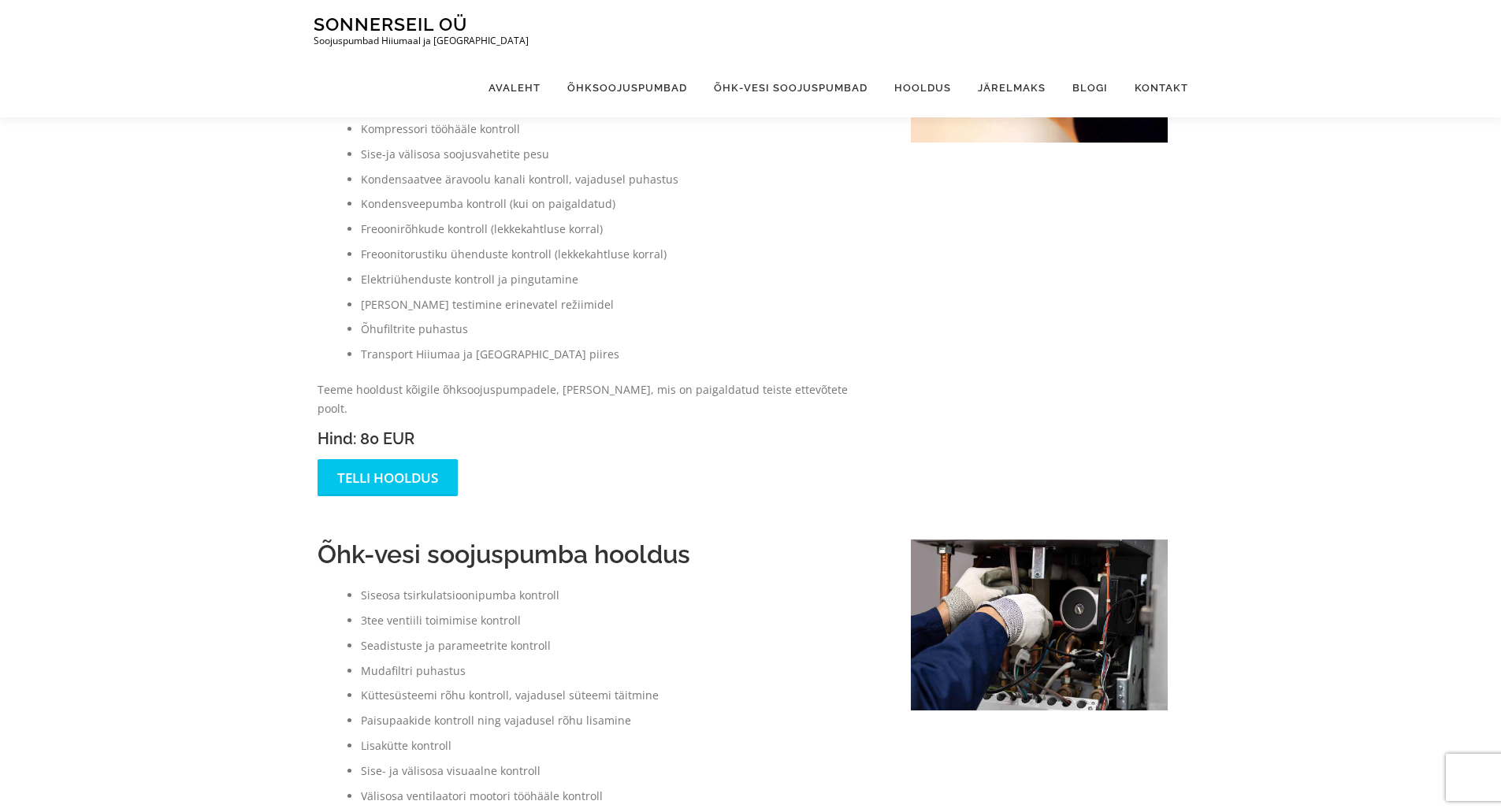
scroll to position [0, 0]
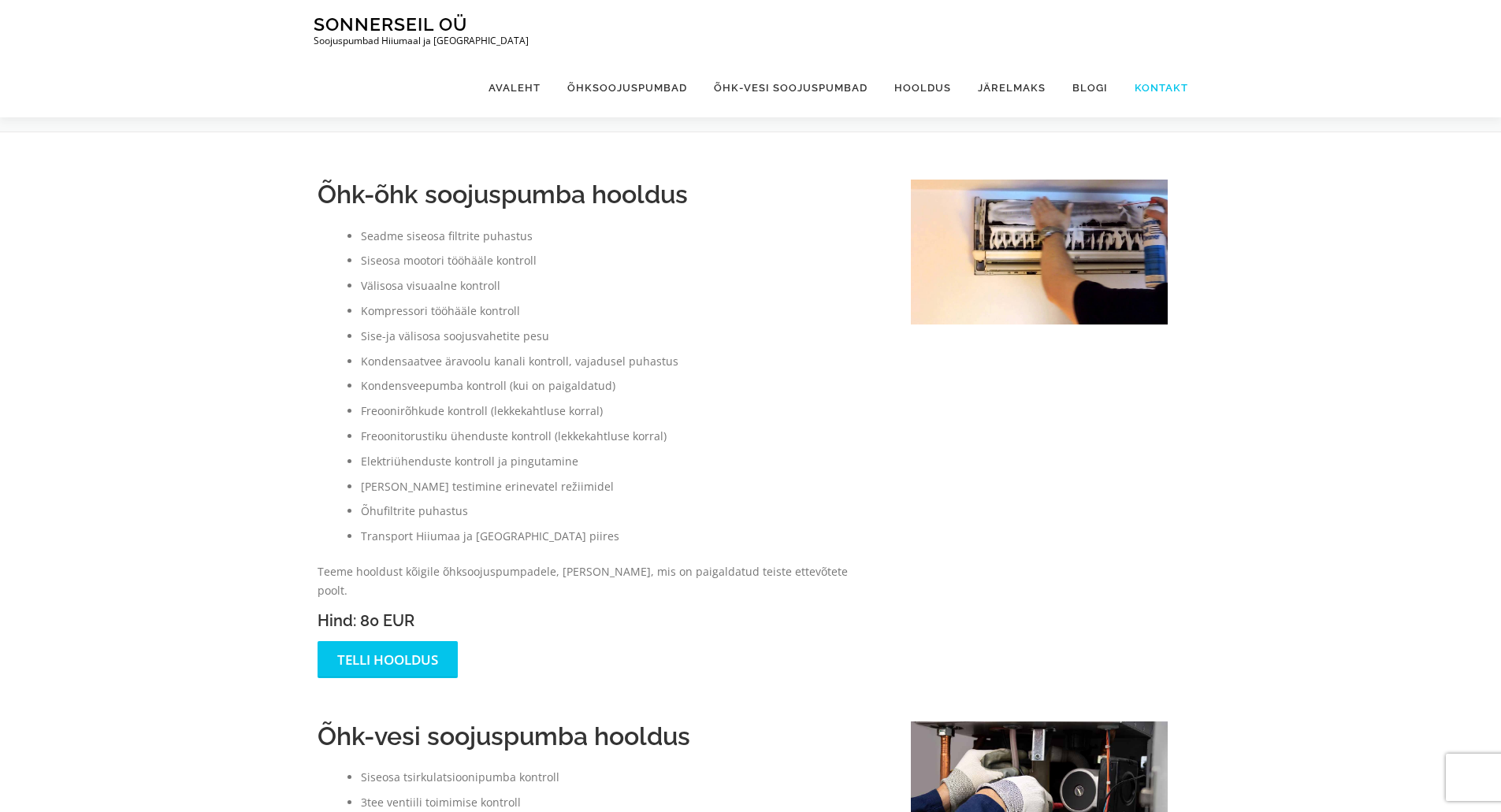
click at [1164, 58] on link "Kontakt" at bounding box center [1155, 88] width 67 height 59
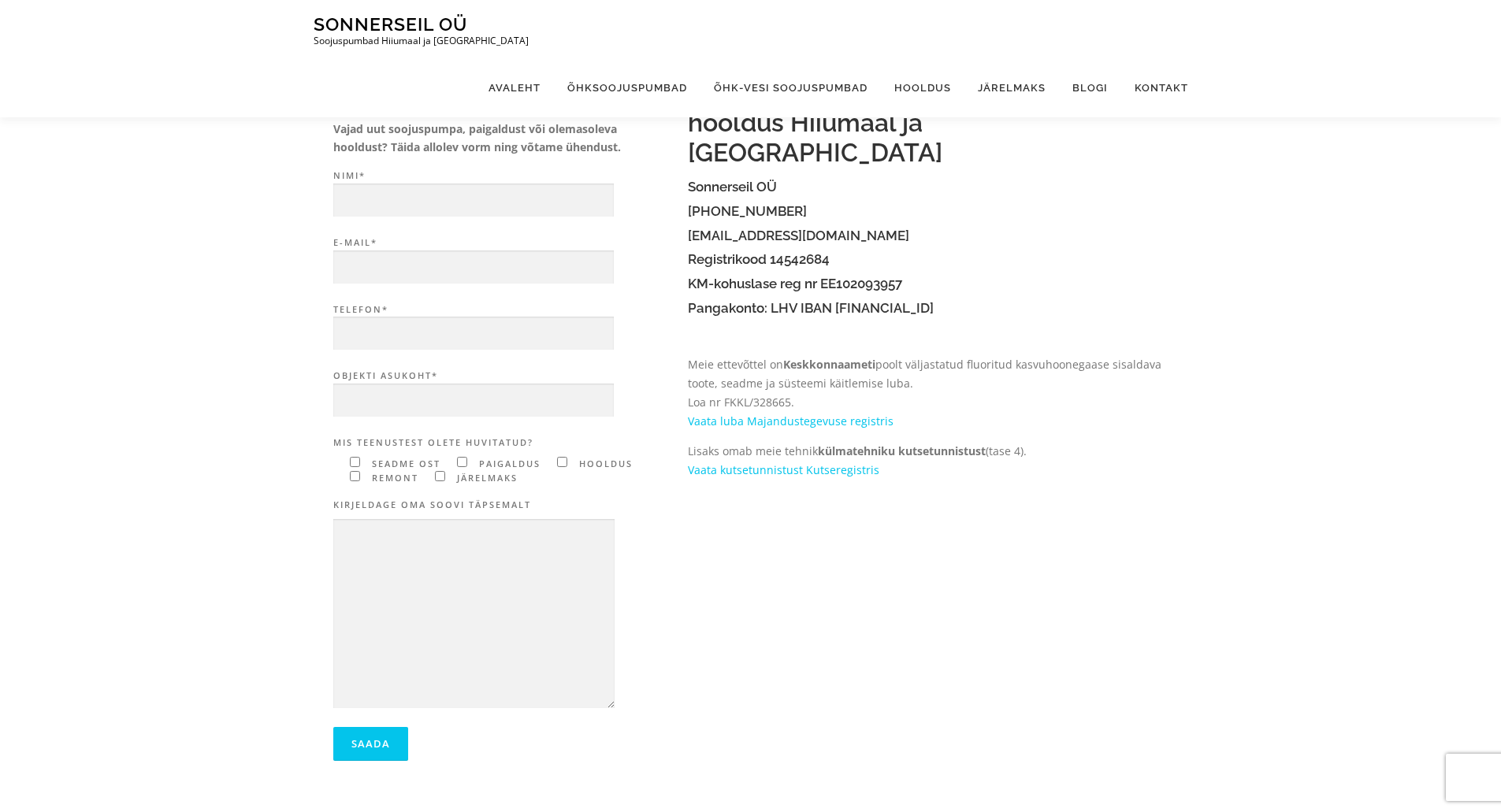
scroll to position [79, 0]
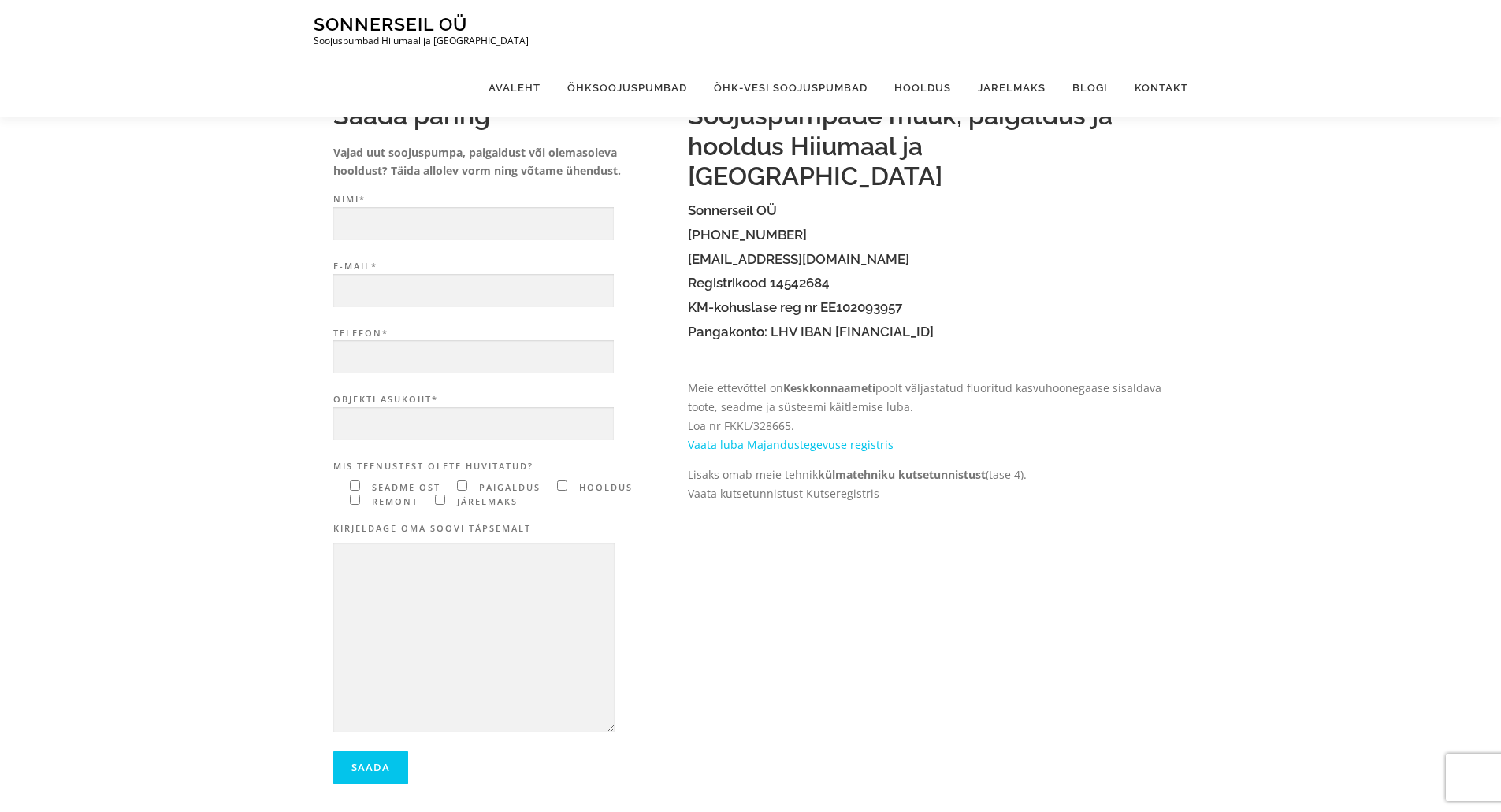
click at [804, 486] on link "Vaata kutsetunnistust Kutseregistris" at bounding box center [784, 493] width 191 height 15
click at [788, 437] on link "Vaata luba Majandustegevuse registris" at bounding box center [790, 444] width 205 height 15
